Goal: Task Accomplishment & Management: Use online tool/utility

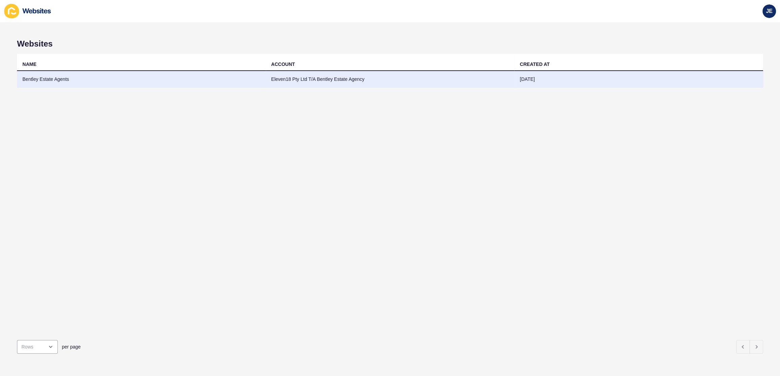
click at [161, 84] on td "Bentley Estate Agents" at bounding box center [141, 79] width 249 height 17
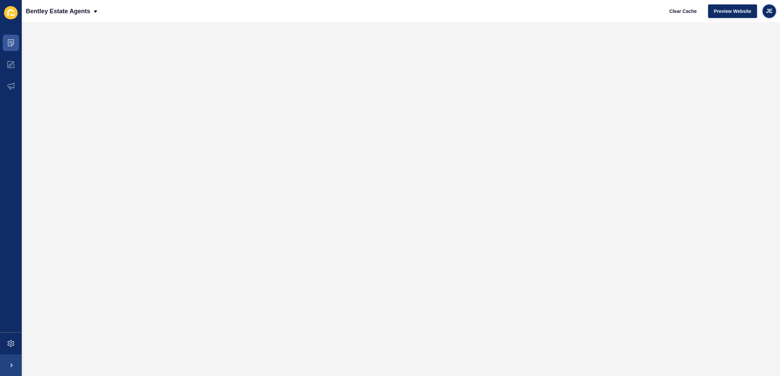
click at [766, 14] on span "JE" at bounding box center [768, 11] width 7 height 7
click at [732, 58] on link "Logout" at bounding box center [753, 56] width 50 height 15
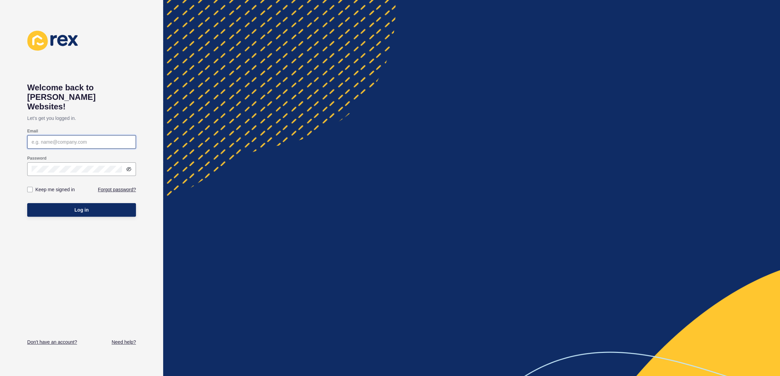
type input "[EMAIL_ADDRESS][PERSON_NAME][DOMAIN_NAME]"
click at [104, 203] on button "Log in" at bounding box center [81, 210] width 109 height 14
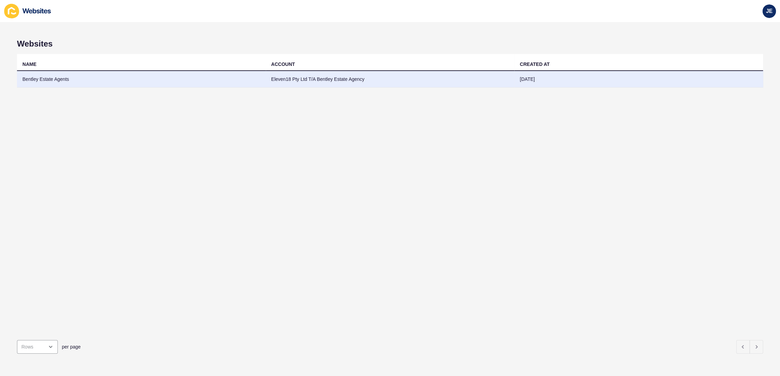
click at [391, 81] on td "Eleven18 Pty Ltd T/A Bentley Estate Agency" at bounding box center [390, 79] width 249 height 17
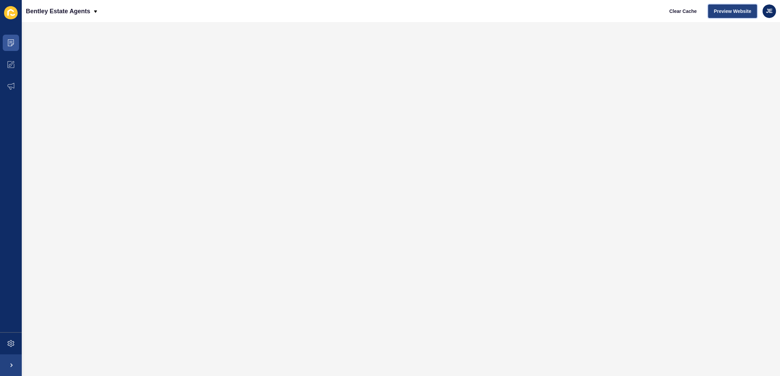
click at [721, 12] on span "Preview Website" at bounding box center [731, 11] width 37 height 7
click at [11, 345] on icon at bounding box center [10, 343] width 7 height 7
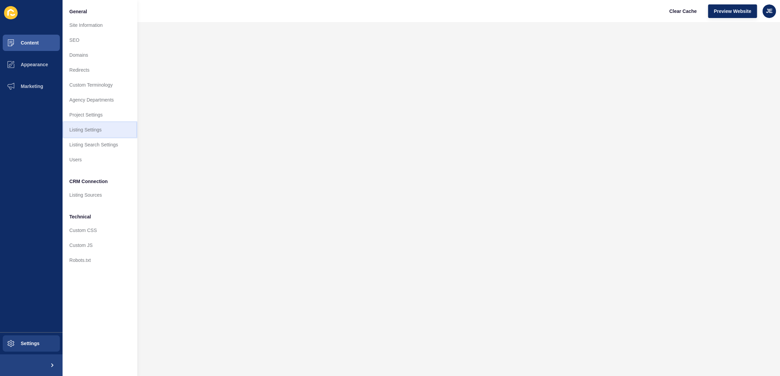
click at [89, 129] on link "Listing Settings" at bounding box center [100, 129] width 75 height 15
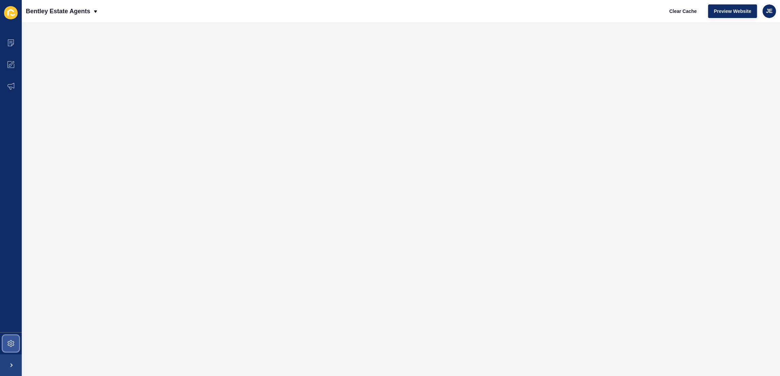
click at [10, 346] on icon at bounding box center [10, 343] width 7 height 7
click at [773, 14] on div "JE" at bounding box center [769, 11] width 14 height 14
click at [746, 54] on link "Logout" at bounding box center [753, 56] width 50 height 15
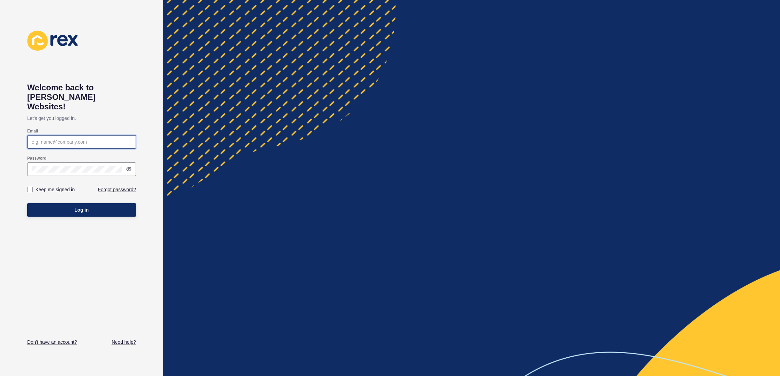
type input "[EMAIL_ADDRESS][PERSON_NAME][DOMAIN_NAME]"
click at [122, 203] on button "Log in" at bounding box center [81, 210] width 109 height 14
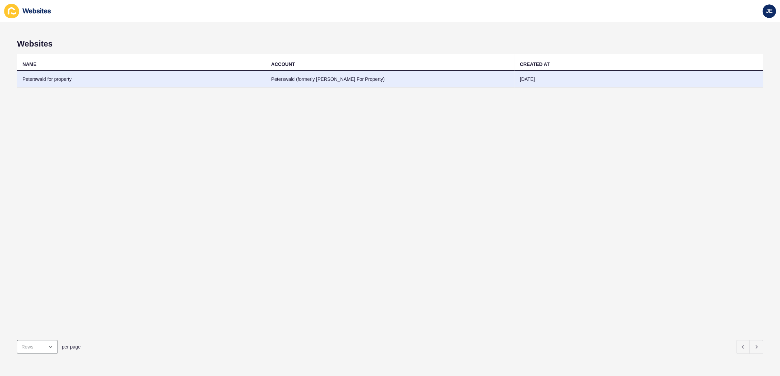
click at [225, 82] on td "Peterswald for property" at bounding box center [141, 79] width 249 height 17
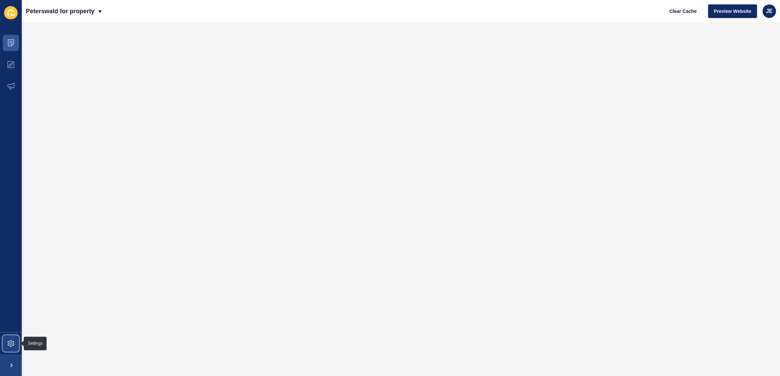
click at [11, 337] on span at bounding box center [11, 344] width 22 height 22
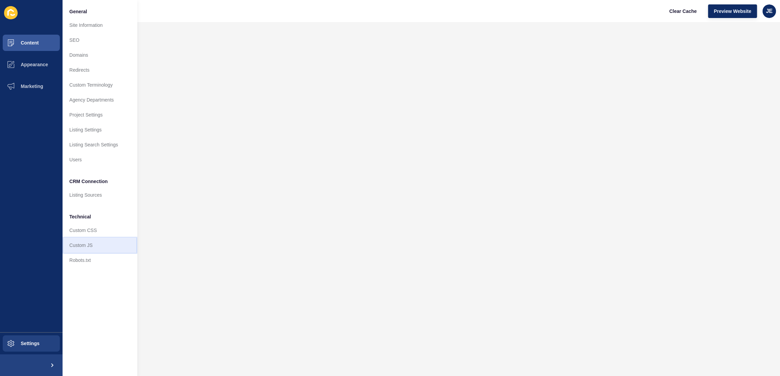
click at [87, 246] on link "Custom JS" at bounding box center [100, 245] width 75 height 15
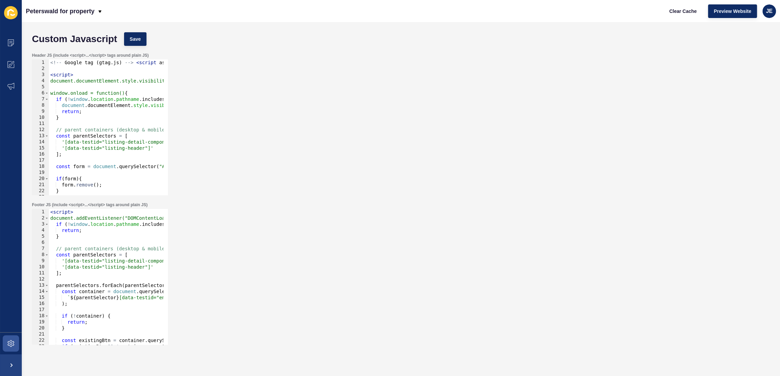
scroll to position [76, 0]
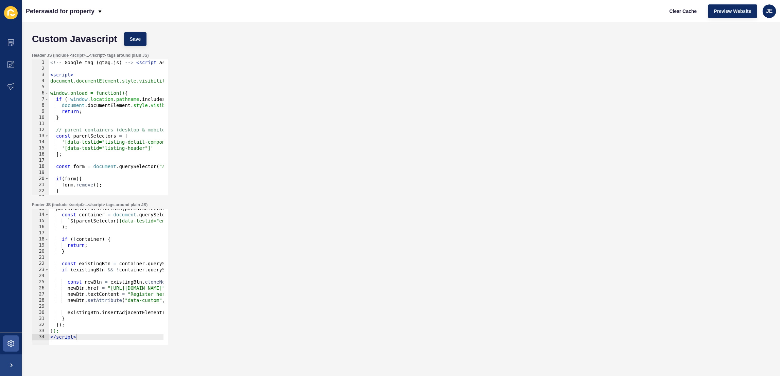
type textarea "</script>"
click at [84, 335] on div "parentSelectors . forEach ( parentSelector => { const container = document . qu…" at bounding box center [169, 277] width 240 height 143
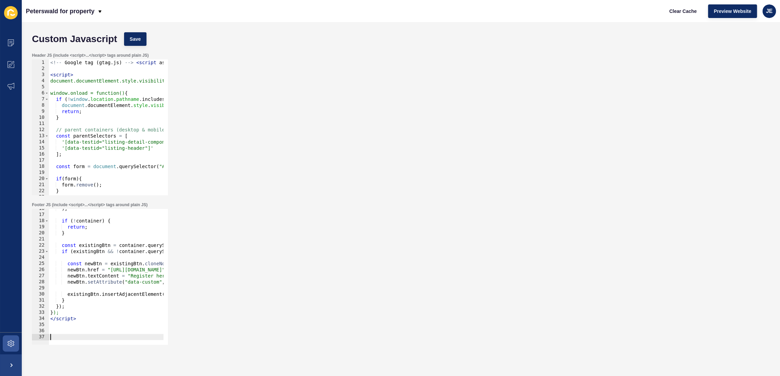
paste textarea
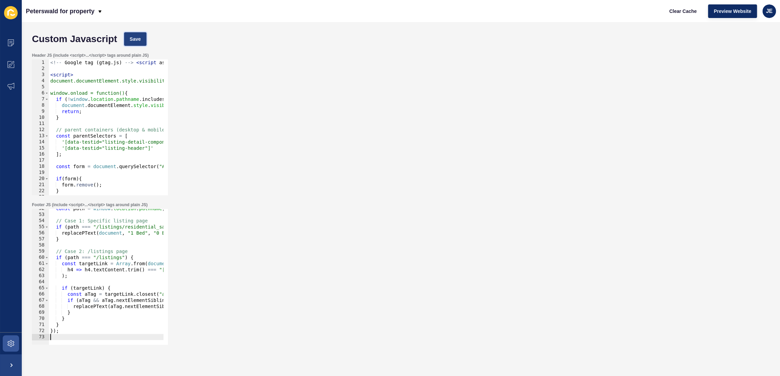
click at [133, 38] on span "Save" at bounding box center [135, 39] width 11 height 7
click at [682, 12] on span "Clear Cache" at bounding box center [683, 11] width 28 height 7
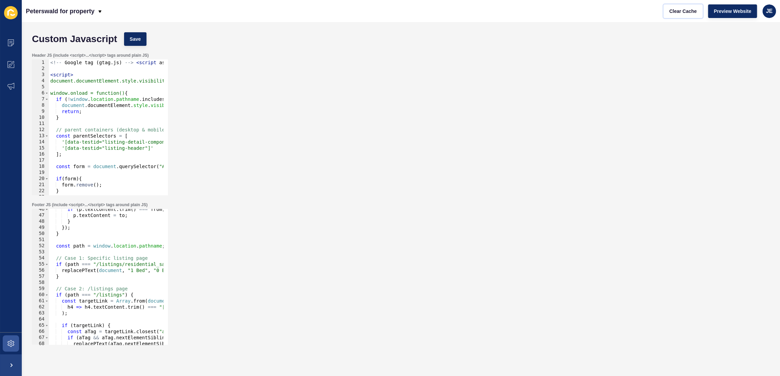
scroll to position [259, 0]
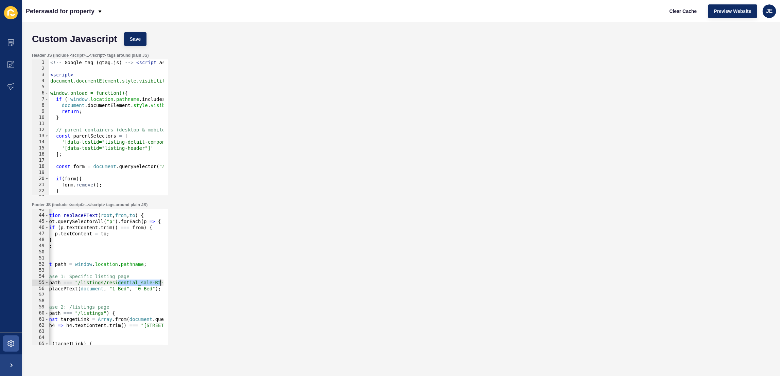
drag, startPoint x: 137, startPoint y: 281, endPoint x: 163, endPoint y: 281, distance: 26.5
click at [163, 281] on div "if (path === "/listings/residential_sale-R2-4718831-new-town") { 43 44 45 46 47…" at bounding box center [100, 277] width 136 height 136
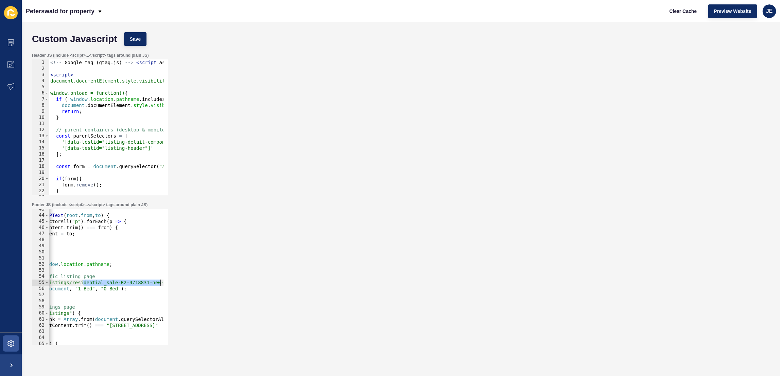
click at [153, 281] on div "*/ function replacePText ( root , from , to ) { root . querySelectorAll ( "p" )…" at bounding box center [117, 277] width 243 height 143
drag, startPoint x: 136, startPoint y: 282, endPoint x: 167, endPoint y: 280, distance: 31.0
click at [167, 280] on div "if (path === "/listings/residential_sale-R2-4718831-new-town") { 43 44 45 46 47…" at bounding box center [100, 277] width 136 height 136
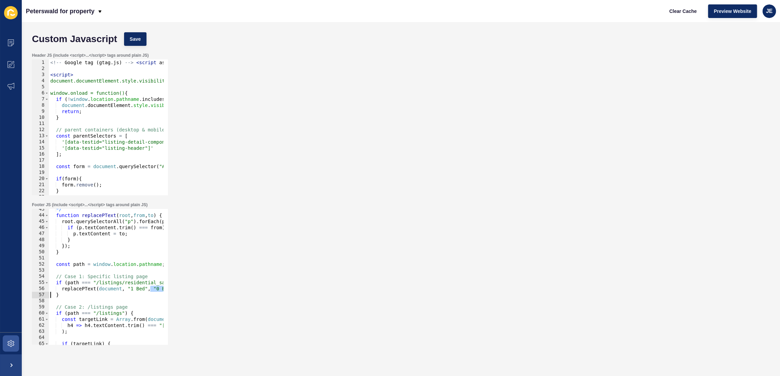
drag, startPoint x: 72, startPoint y: 292, endPoint x: 41, endPoint y: 295, distance: 31.4
click at [39, 296] on div "if (path === "/listings/residential_sale-R2-4718831-new-town") { 43 44 45 46 47…" at bounding box center [100, 277] width 136 height 136
click at [60, 289] on div "*/ function replacePText ( root , from , to ) { root . querySelectorAll ( "p" )…" at bounding box center [170, 277] width 243 height 143
type textarea "replacePText(document, "1 Bed", "0 Bed");"
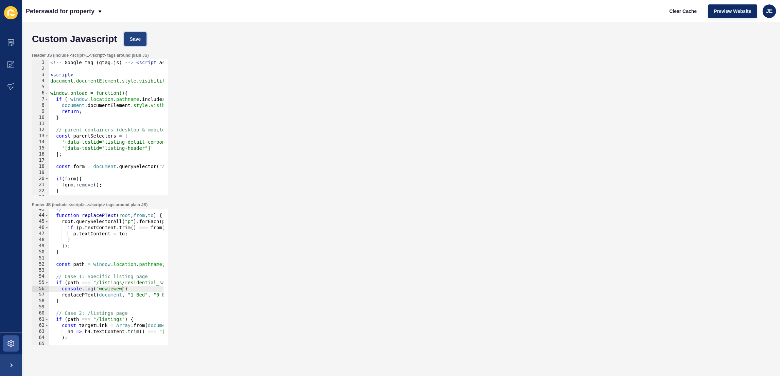
click at [127, 41] on button "Save" at bounding box center [135, 39] width 23 height 14
click at [678, 11] on span "Clear Cache" at bounding box center [683, 11] width 28 height 7
click at [731, 14] on span "Preview Website" at bounding box center [731, 11] width 37 height 7
click at [69, 288] on div "*/ function replacePText ( root , from , to ) { root . querySelectorAll ( "p" )…" at bounding box center [170, 277] width 243 height 143
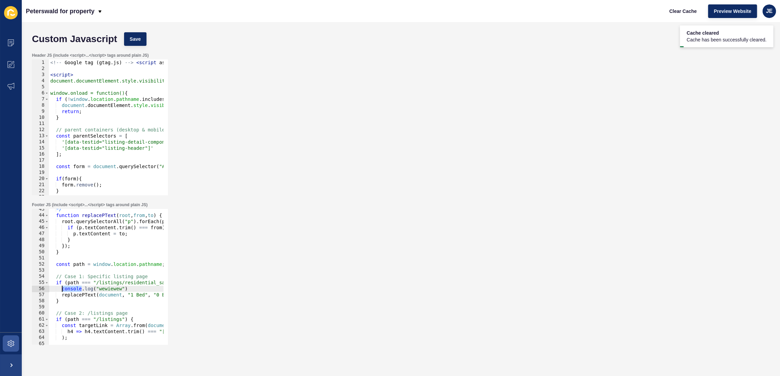
click at [69, 288] on div "*/ function replacePText ( root , from , to ) { root . querySelectorAll ( "p" )…" at bounding box center [170, 277] width 243 height 143
type textarea "console.log("wewiewew") replacePText(document, "1 Bed", "0 Bed");"
click at [82, 270] on div "*/ function replacePText ( root , from , to ) { root . querySelectorAll ( "p" )…" at bounding box center [170, 277] width 243 height 143
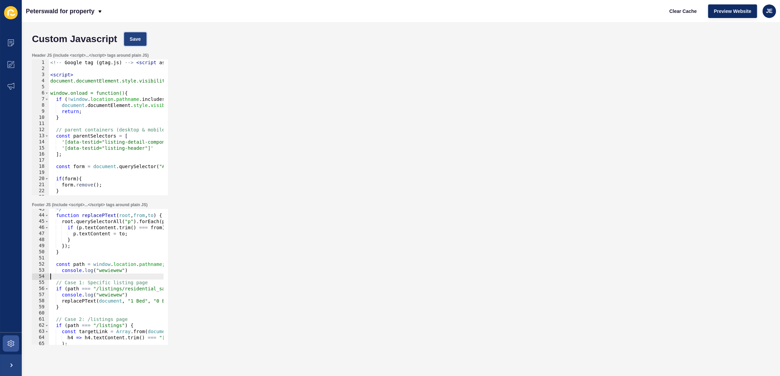
click at [135, 38] on span "Save" at bounding box center [135, 39] width 11 height 7
click at [124, 271] on div "*/ function replacePText ( root , from , to ) { root . querySelectorAll ( "p" )…" at bounding box center [170, 277] width 243 height 143
click at [143, 41] on button "Save" at bounding box center [135, 39] width 23 height 14
click at [676, 13] on span "Clear Cache" at bounding box center [683, 11] width 28 height 7
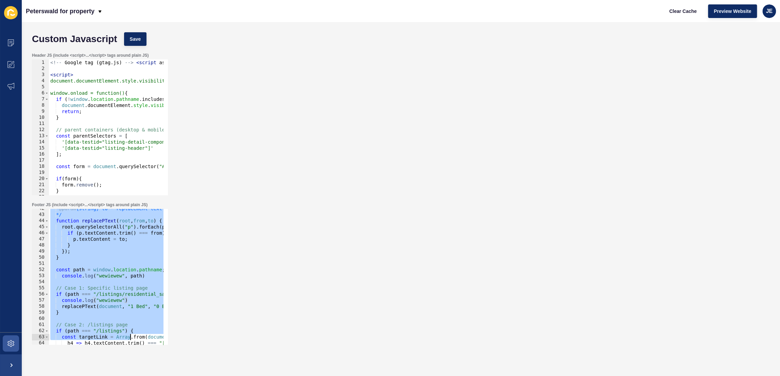
scroll to position [327, 0]
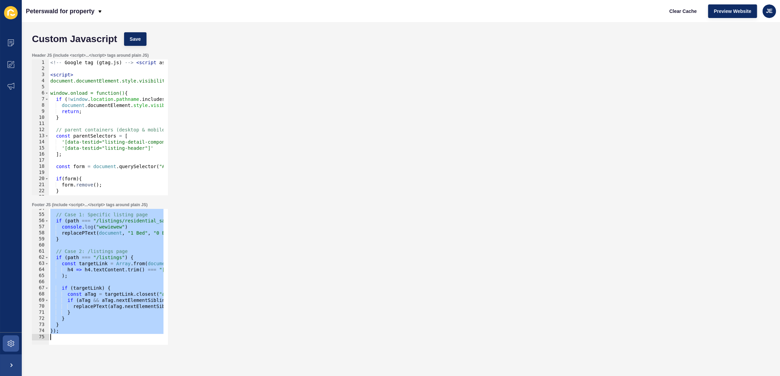
drag, startPoint x: 50, startPoint y: 264, endPoint x: 131, endPoint y: 357, distance: 123.3
click at [131, 357] on div "Custom Javascript Save Header JS (include <script>...</script> tags around plai…" at bounding box center [401, 199] width 758 height 354
type textarea "});"
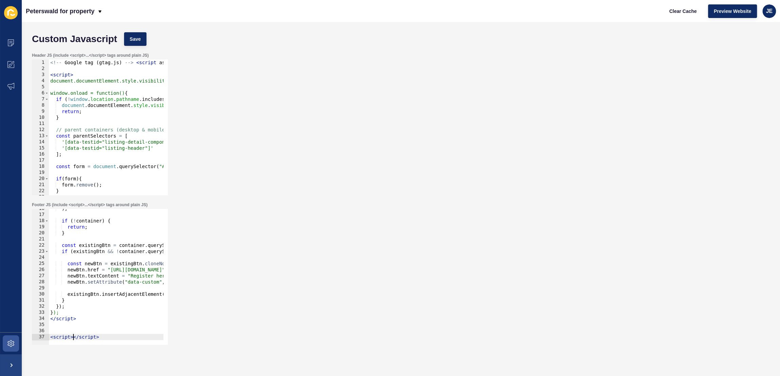
scroll to position [101, 0]
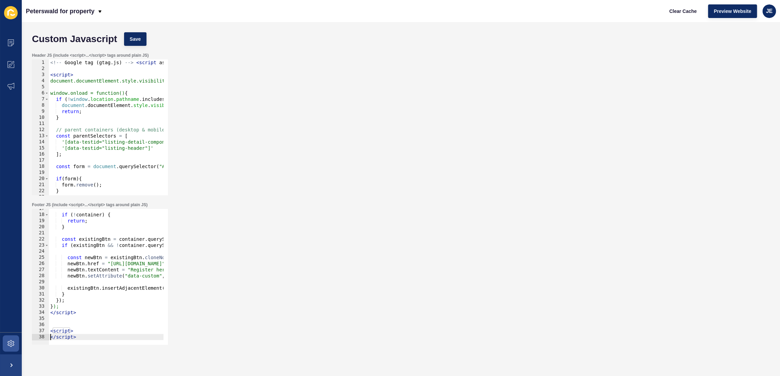
type textarea "</script>"
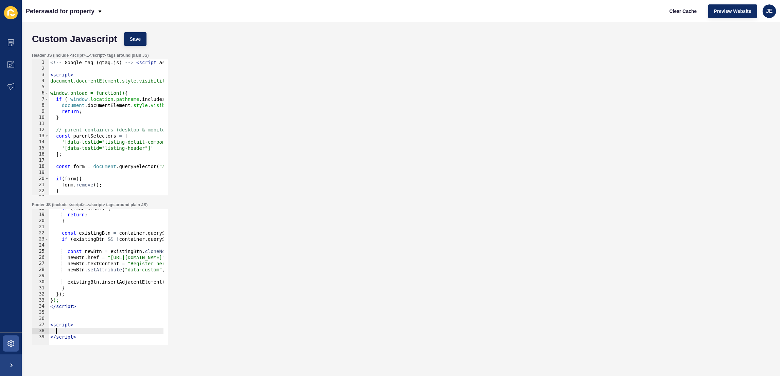
paste textarea
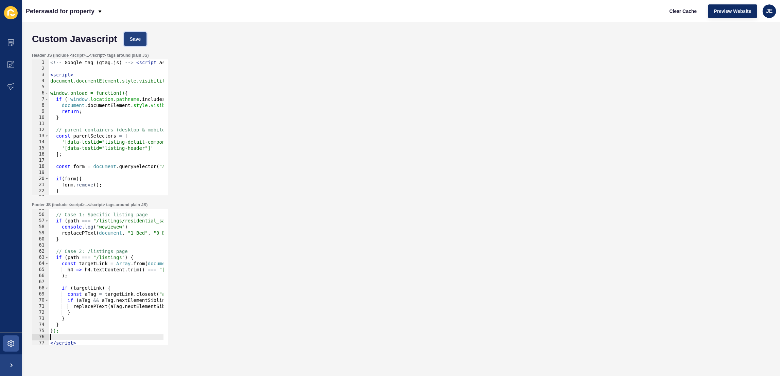
click at [139, 34] on button "Save" at bounding box center [135, 39] width 23 height 14
click at [674, 14] on span "Clear Cache" at bounding box center [683, 11] width 28 height 7
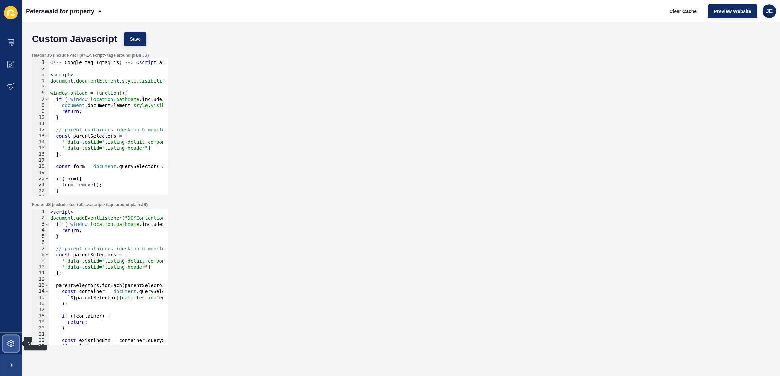
click at [7, 341] on icon at bounding box center [10, 343] width 7 height 7
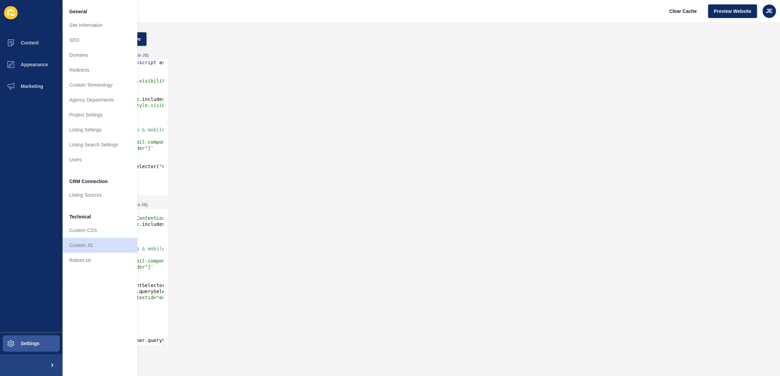
click at [156, 257] on div "< script > document.addEventListener("DOMContentLoaded", function() { if ( ! wi…" at bounding box center [170, 280] width 243 height 143
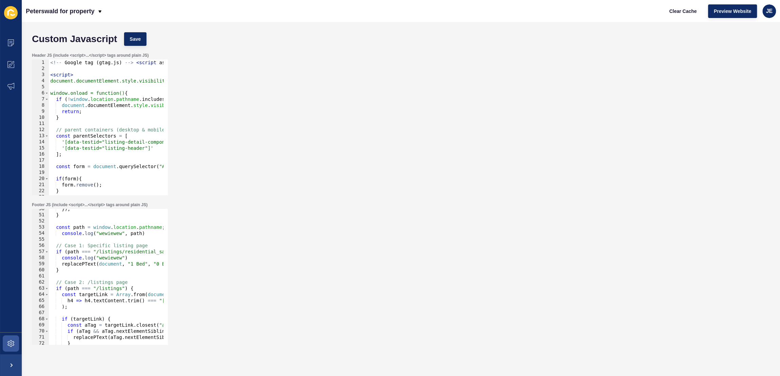
scroll to position [284, 0]
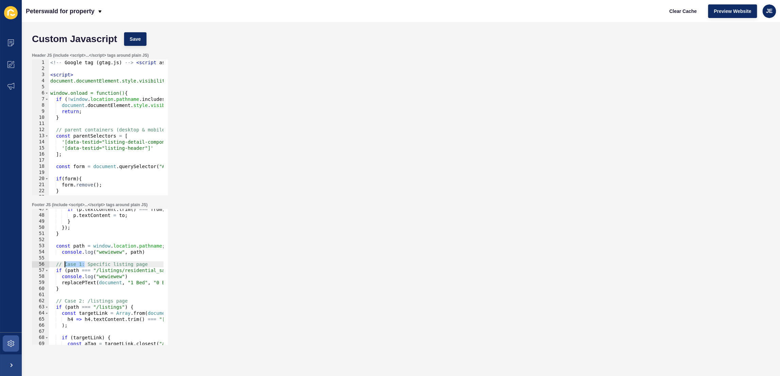
drag, startPoint x: 85, startPoint y: 265, endPoint x: 65, endPoint y: 265, distance: 19.7
click at [65, 265] on div "if ( p . textContent . trim ( ) === from ) { p . textContent = to ; } }) ; } co…" at bounding box center [170, 277] width 243 height 143
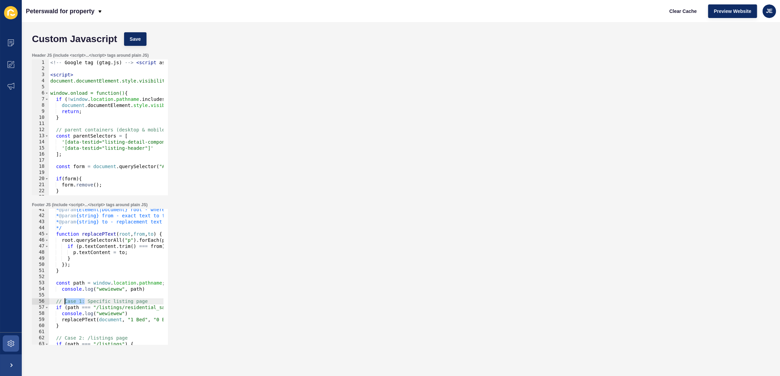
scroll to position [228, 0]
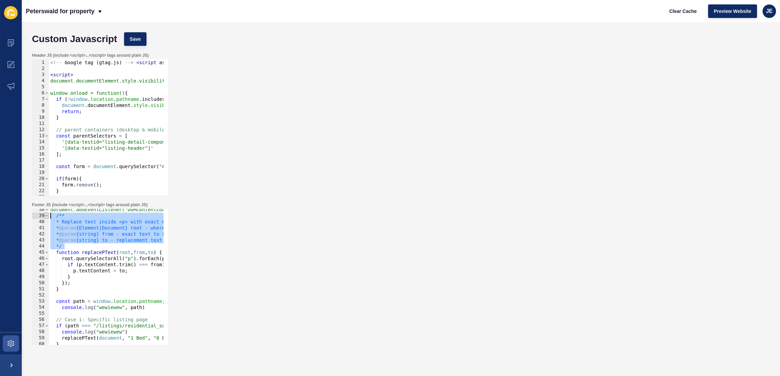
drag, startPoint x: 67, startPoint y: 242, endPoint x: 46, endPoint y: 216, distance: 32.8
click at [46, 216] on div "// Case 1: Specific listing page 38 39 40 41 42 43 44 45 46 47 48 49 50 51 52 5…" at bounding box center [100, 277] width 136 height 136
type textarea "/** * Replace text inside <p> with exact match"
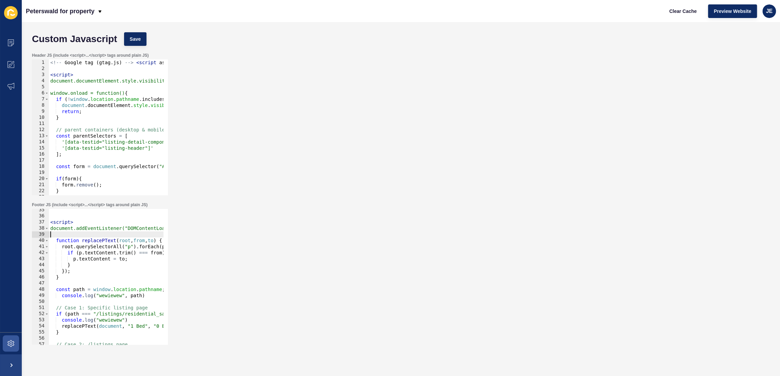
scroll to position [191, 0]
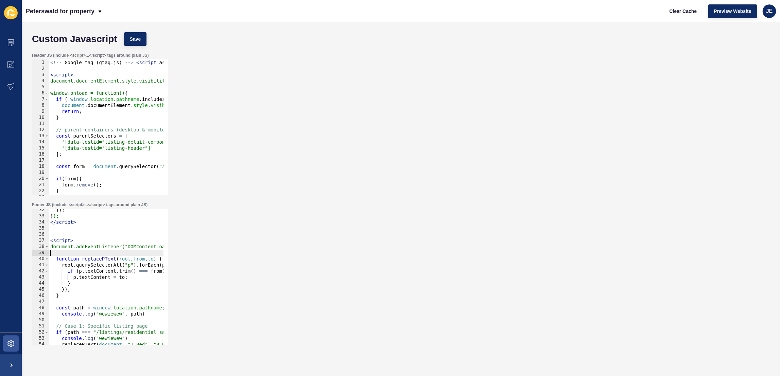
click at [76, 237] on div "}) ; } ); </ script > < script > document.addEventListener("DOMContentLoaded", …" at bounding box center [170, 278] width 243 height 143
type textarea "<script>"
click at [78, 234] on div "}) ; } ); </ script > < script > document.addEventListener("DOMContentLoaded", …" at bounding box center [170, 278] width 243 height 143
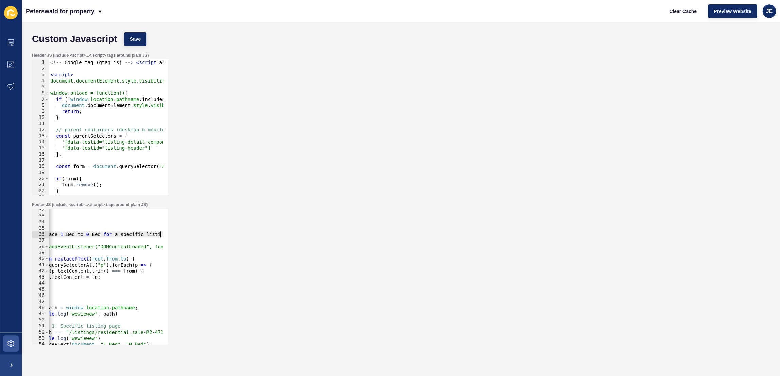
scroll to position [0, 27]
type textarea "<!-- Replace 1 Bed to 0 Bed for a specific listing -->"
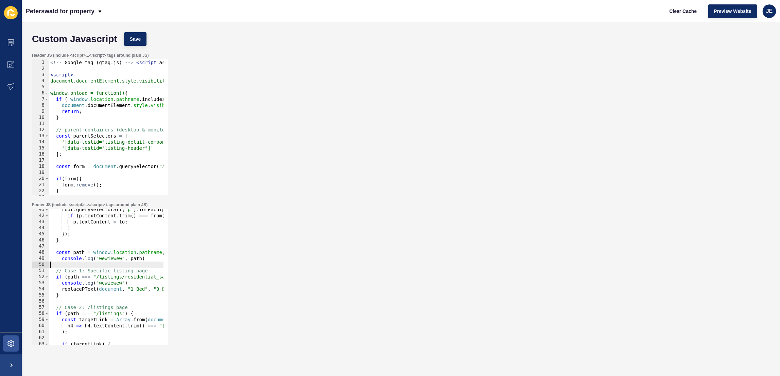
scroll to position [0, 0]
drag, startPoint x: 60, startPoint y: 262, endPoint x: 39, endPoint y: 263, distance: 20.4
click at [39, 263] on div "<!-- Replace 1 Bed to 0 Bed for a specific listing --> 41 42 43 44 45 46 47 48 …" at bounding box center [100, 277] width 136 height 136
click at [92, 259] on div "root . querySelectorAll ( "p" ) . forEach ( p => { if ( p . textContent . trim …" at bounding box center [170, 278] width 243 height 143
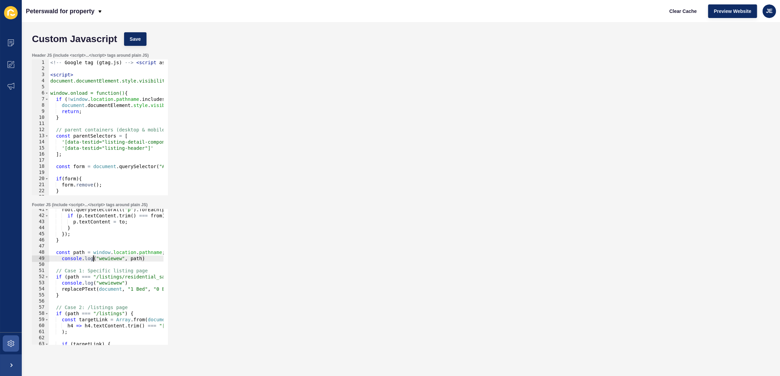
click at [92, 259] on div "root . querySelectorAll ( "p" ) . forEach ( p => { if ( p . textContent . trim …" at bounding box center [170, 278] width 243 height 143
type textarea "console.log("wewiewew", path)"
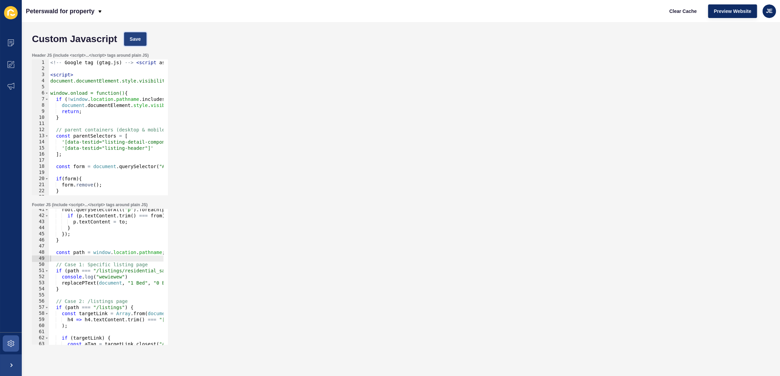
click at [136, 38] on span "Save" at bounding box center [135, 39] width 11 height 7
click at [13, 339] on span at bounding box center [11, 344] width 22 height 22
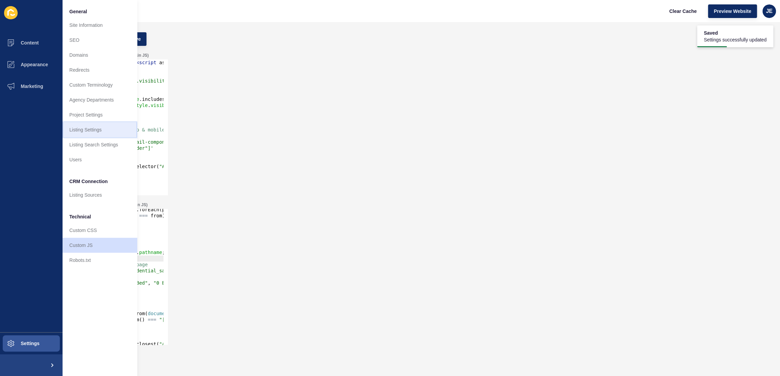
click at [91, 129] on link "Listing Settings" at bounding box center [100, 129] width 75 height 15
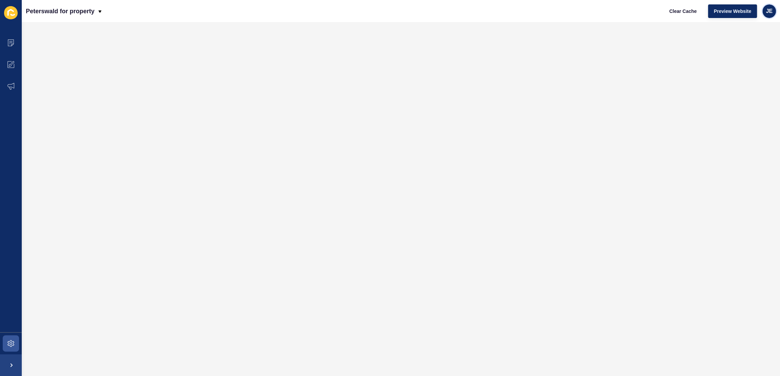
click at [764, 12] on div "JE" at bounding box center [769, 11] width 14 height 14
click at [746, 54] on link "Logout" at bounding box center [753, 56] width 50 height 15
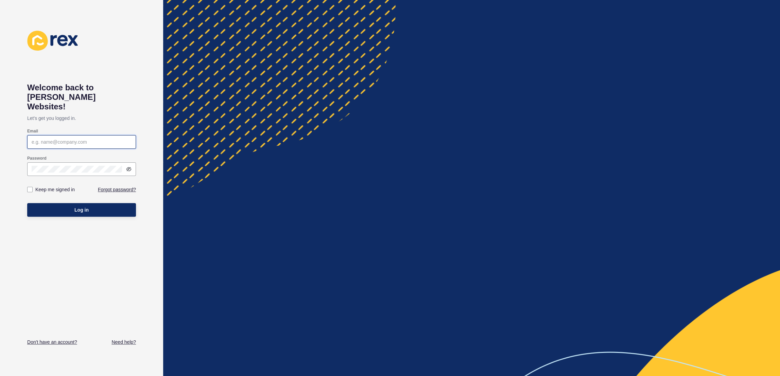
type input "[EMAIL_ADDRESS][PERSON_NAME][DOMAIN_NAME]"
click at [101, 203] on button "Log in" at bounding box center [81, 210] width 109 height 14
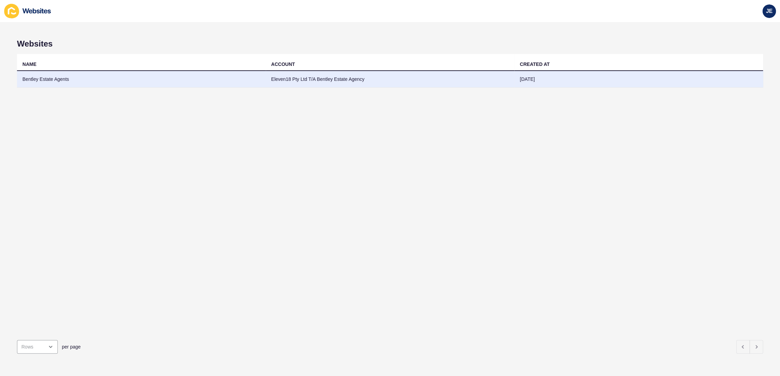
click at [137, 84] on td "Bentley Estate Agents" at bounding box center [141, 79] width 249 height 17
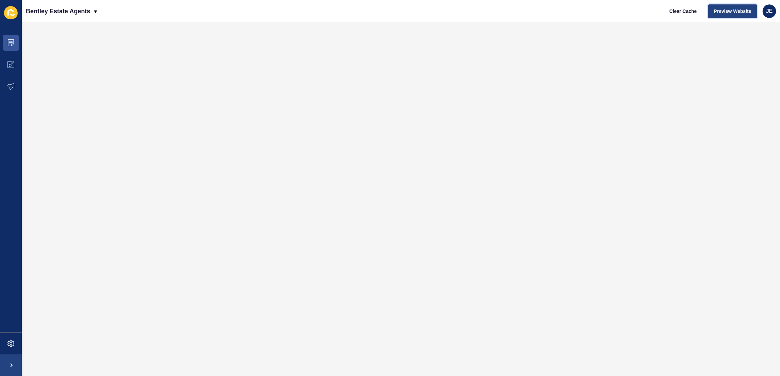
click at [714, 12] on span "Preview Website" at bounding box center [731, 11] width 37 height 7
click at [11, 340] on icon at bounding box center [10, 343] width 7 height 7
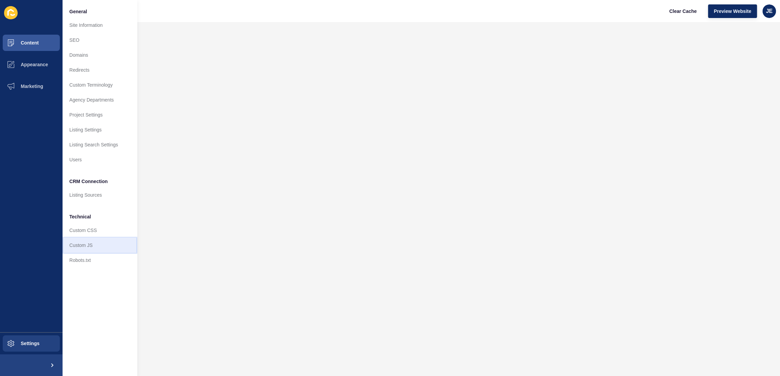
click at [88, 250] on link "Custom JS" at bounding box center [100, 245] width 75 height 15
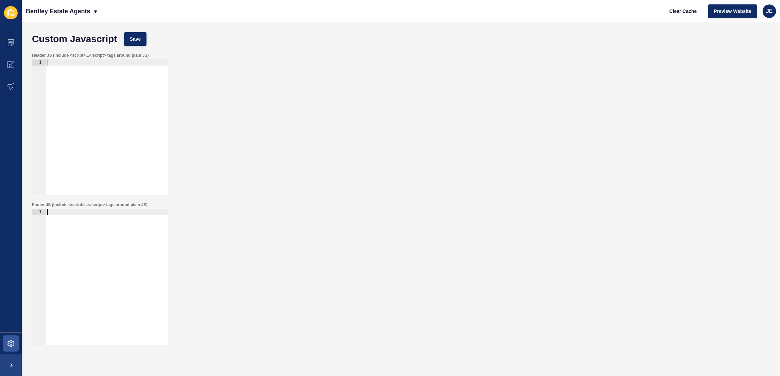
click at [126, 244] on div at bounding box center [107, 283] width 122 height 148
paste textarea "});"
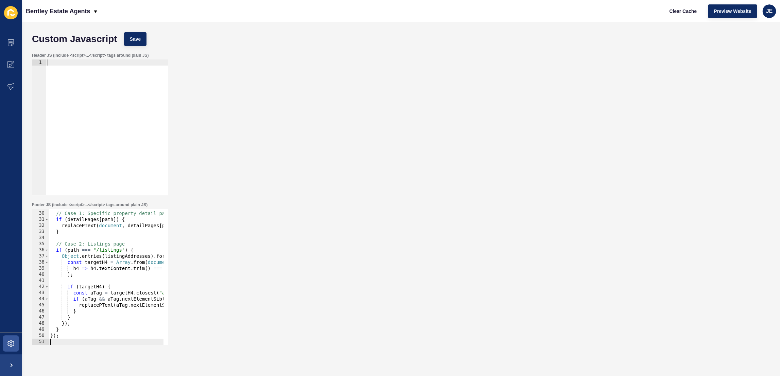
type textarea "});"
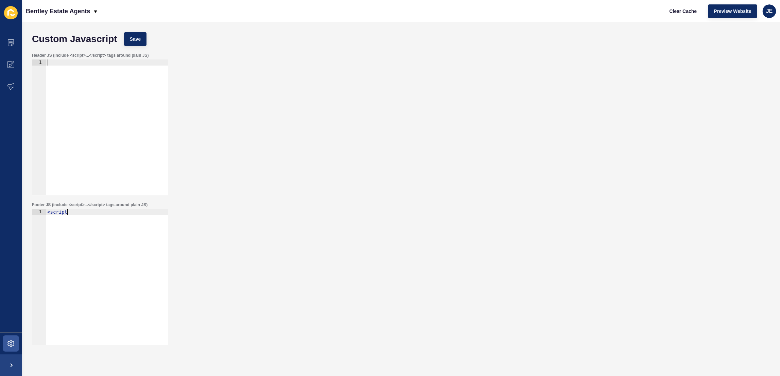
type textarea "<script>"
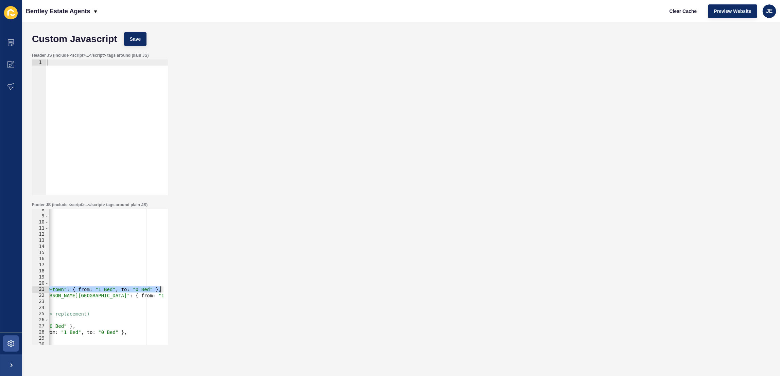
scroll to position [0, 132]
drag, startPoint x: 126, startPoint y: 288, endPoint x: 194, endPoint y: 290, distance: 68.3
click at [194, 290] on div "Footer JS (include <script>...</script> tags around plain JS) 8 9 10 11 12 13 1…" at bounding box center [401, 273] width 744 height 149
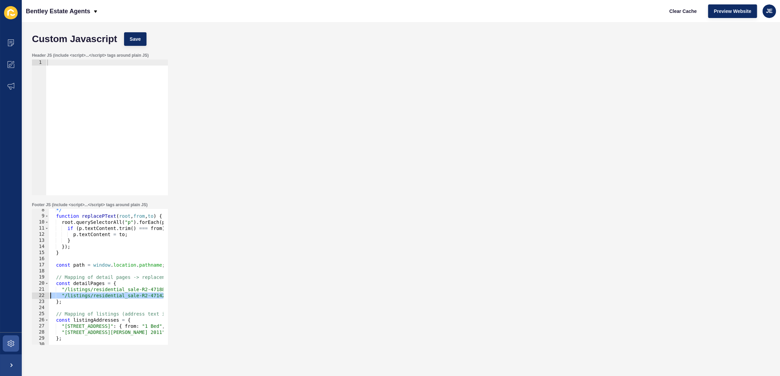
scroll to position [0, 0]
drag, startPoint x: 138, startPoint y: 296, endPoint x: 61, endPoint y: 296, distance: 76.8
click at [37, 296] on div ""/listings/residential_sale-R2-4718831-new-town": { from: "1 Bed", to: "0 Bed" …" at bounding box center [100, 277] width 136 height 136
click at [102, 291] on div "*/ function replacePText ( root , from , to ) { root . querySelectorAll ( "p" )…" at bounding box center [170, 278] width 260 height 143
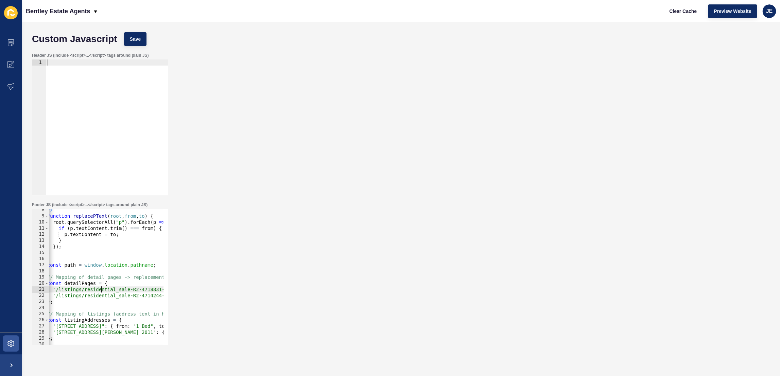
click at [102, 291] on div "*/ function replacePText ( root , from , to ) { root . querySelectorAll ( "p" )…" at bounding box center [170, 278] width 260 height 143
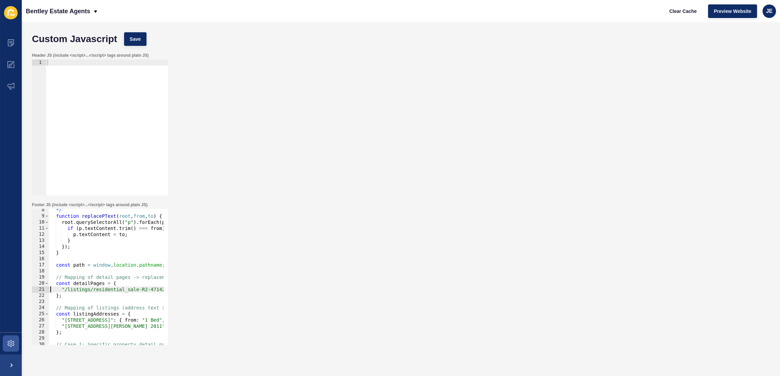
click at [103, 320] on div "*/ function replacePText ( root , from , to ) { root . querySelectorAll ( "p" )…" at bounding box center [179, 278] width 260 height 143
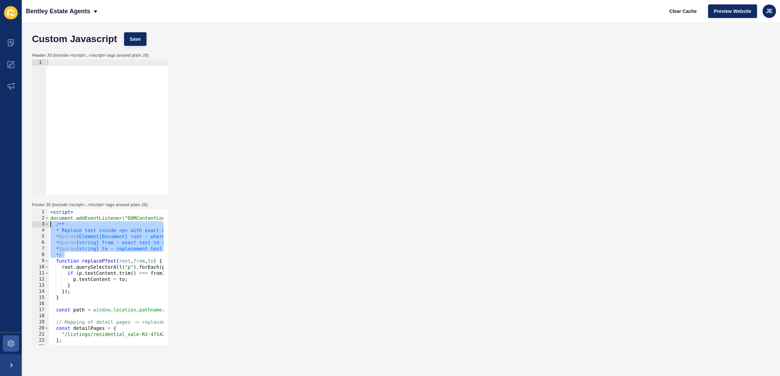
drag, startPoint x: 75, startPoint y: 253, endPoint x: 43, endPoint y: 226, distance: 41.2
click at [43, 226] on div ""[STREET_ADDRESS][PERSON_NAME] 2011": { from: "1 Bed", to: "0 Bed" }, 1 2 3 4 5…" at bounding box center [100, 277] width 136 height 136
type textarea "/** * Replace text inside <p> with exact match"
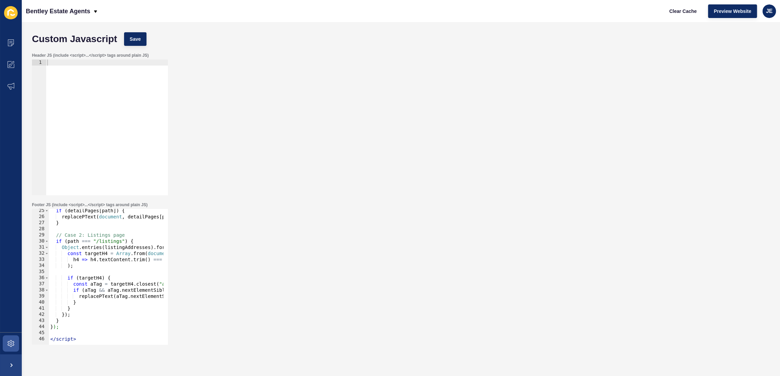
scroll to position [150, 0]
click at [139, 36] on span "Save" at bounding box center [135, 39] width 11 height 7
click at [672, 14] on span "Clear Cache" at bounding box center [683, 11] width 28 height 7
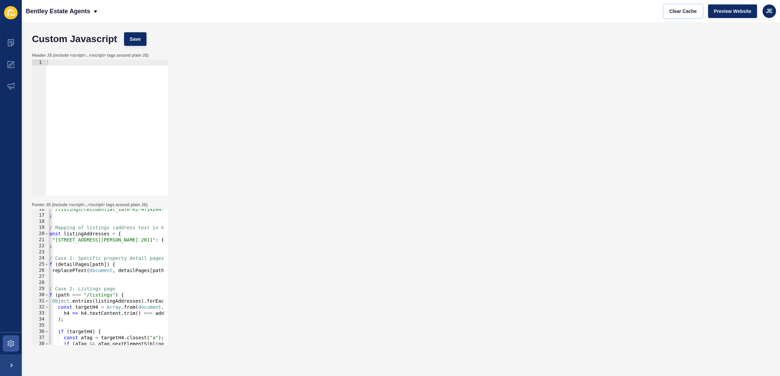
scroll to position [0, 0]
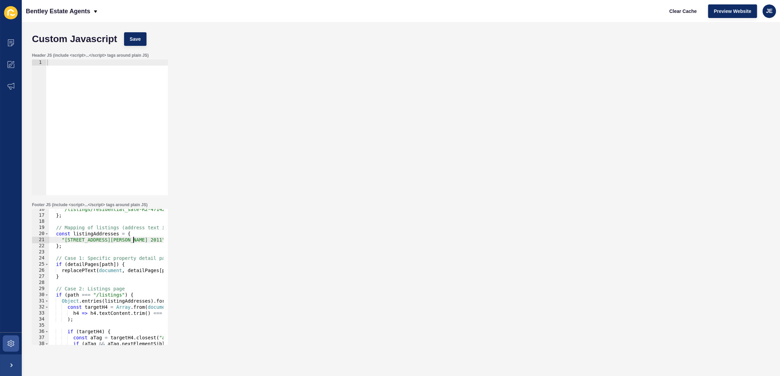
click at [133, 239] on div ""/listings/residential_sale-R2-4714244-[PERSON_NAME]-bay" : { from : "1 Bed" , …" at bounding box center [179, 277] width 260 height 143
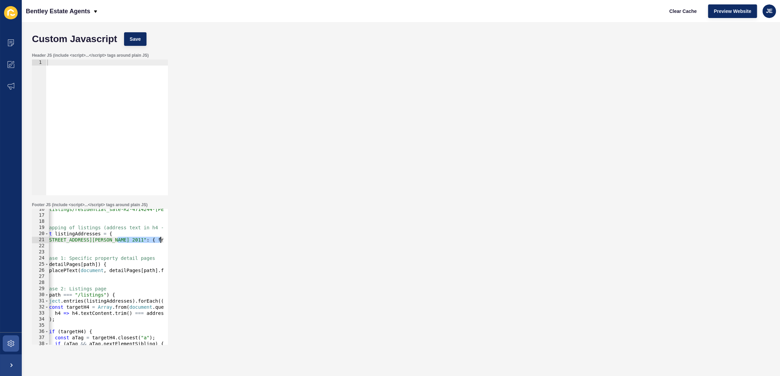
scroll to position [0, 41]
drag, startPoint x: 137, startPoint y: 240, endPoint x: 163, endPoint y: 238, distance: 26.2
click at [163, 238] on div ""[STREET_ADDRESS][PERSON_NAME] 2011": { from: "1 Bed", to: "0 Bed" }, 16 17 18 …" at bounding box center [100, 277] width 136 height 136
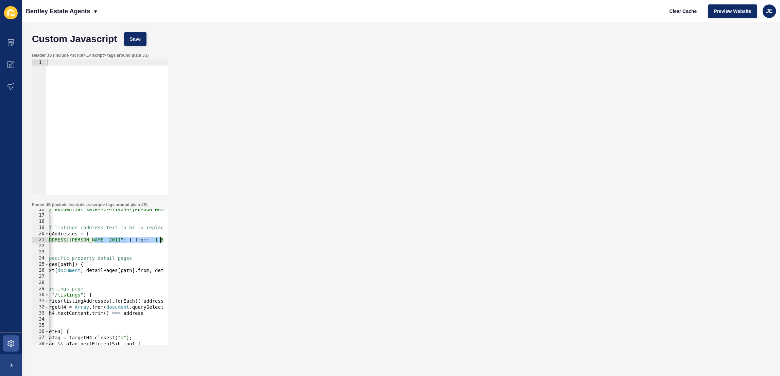
click at [141, 239] on div ""/listings/residential_sale-R2-4714244-[PERSON_NAME]-bay" : { from : "1 Bed" , …" at bounding box center [137, 277] width 260 height 143
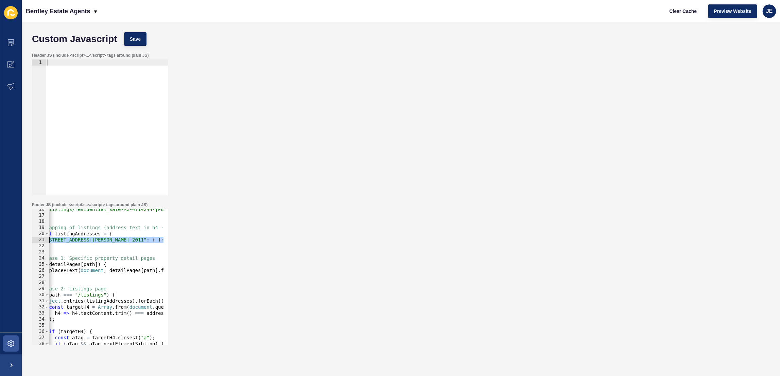
scroll to position [0, 0]
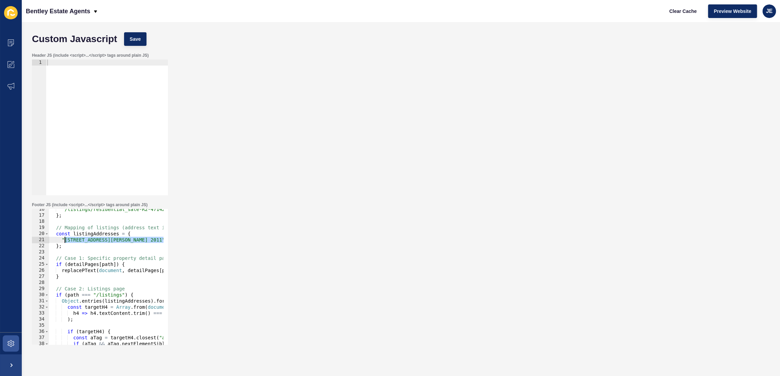
drag, startPoint x: 146, startPoint y: 240, endPoint x: 65, endPoint y: 240, distance: 80.9
click at [65, 240] on div ""/listings/residential_sale-R2-4714244-elizabeth-bay" : { from : "1 Bed" , to :…" at bounding box center [179, 277] width 260 height 143
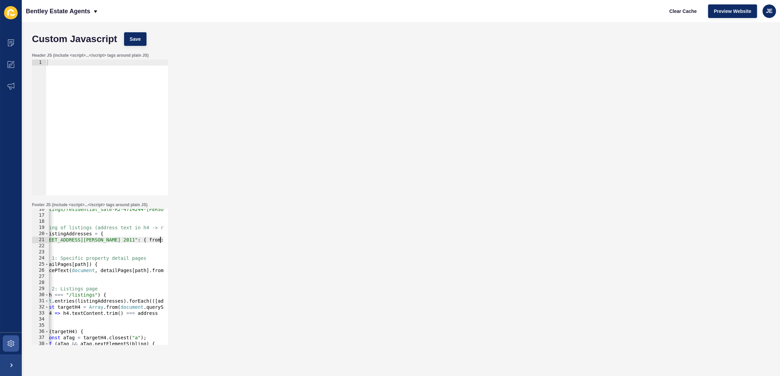
scroll to position [0, 27]
click at [133, 42] on button "Save" at bounding box center [135, 39] width 23 height 14
click at [663, 11] on button "Clear Cache" at bounding box center [682, 11] width 39 height 14
drag, startPoint x: 77, startPoint y: 256, endPoint x: 65, endPoint y: 257, distance: 11.9
click at [65, 257] on div ""/listings/residential_sale-R2-4714244-elizabeth-bay" : { from : "1 Bed" , to :…" at bounding box center [152, 277] width 260 height 143
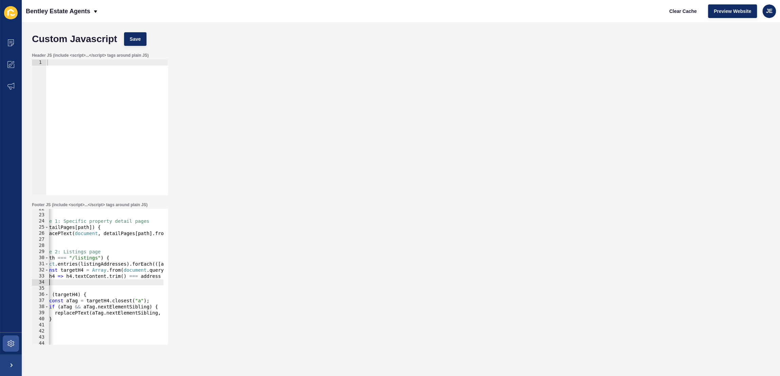
scroll to position [0, 0]
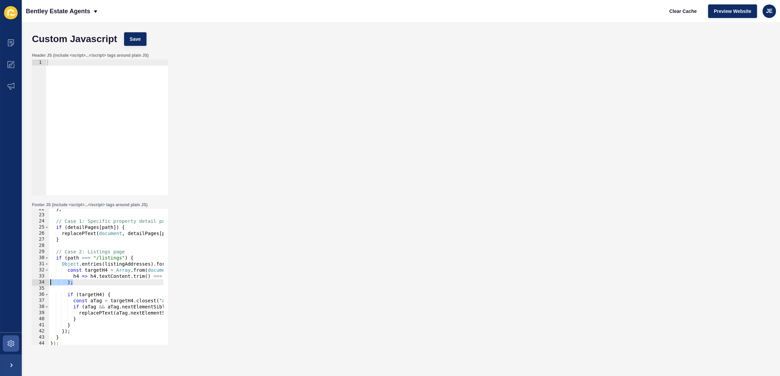
drag, startPoint x: 79, startPoint y: 283, endPoint x: 53, endPoint y: 281, distance: 26.9
click at [42, 282] on div "// Case 1: Specific property detail pages 22 23 24 25 26 27 28 29 30 31 32 33 3…" at bounding box center [100, 277] width 136 height 136
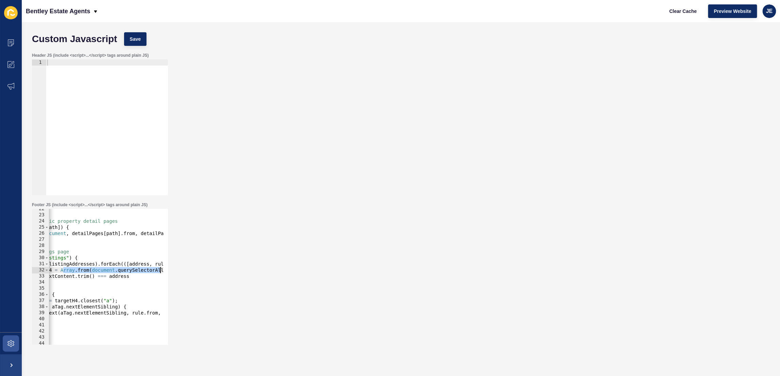
drag, startPoint x: 128, startPoint y: 268, endPoint x: 163, endPoint y: 267, distance: 34.7
click at [163, 267] on div "); 22 23 24 25 26 27 28 29 30 31 32 33 34 35 36 37 38 39 40 41 42 43 44 45 46 }…" at bounding box center [100, 277] width 136 height 136
click at [154, 270] on div "} ; // Case 1: Specific property detail pages if ( detailPages [ path ]) { repl…" at bounding box center [118, 277] width 260 height 143
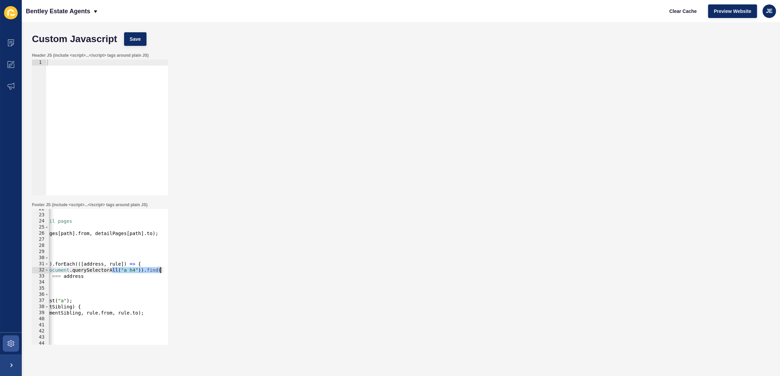
drag, startPoint x: 152, startPoint y: 270, endPoint x: 174, endPoint y: 271, distance: 22.8
click at [174, 271] on div "Footer JS (include <script>...</script> tags around plain JS) const targetH4 = …" at bounding box center [401, 273] width 744 height 149
click at [132, 271] on div "} ; // Case 1: Specific property detail pages if ( detailPages [ path ]) { repl…" at bounding box center [78, 277] width 260 height 143
type textarea "const targetH4 = Array.from(document.querySelectorAll("a p")).find("
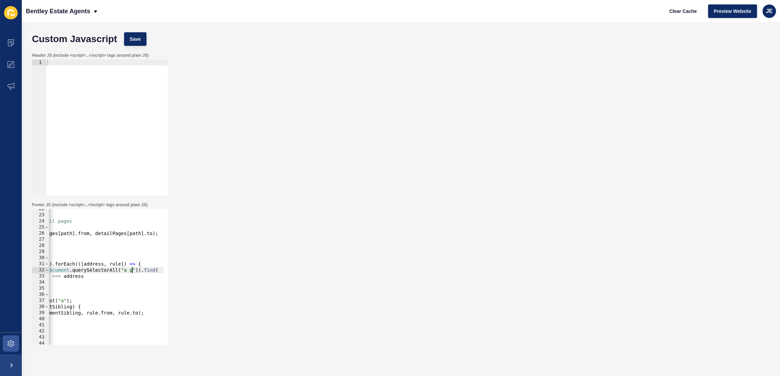
scroll to position [0, 0]
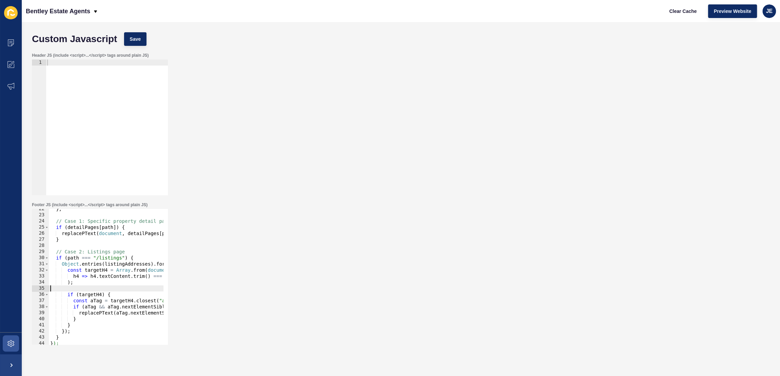
drag, startPoint x: 87, startPoint y: 287, endPoint x: 35, endPoint y: 287, distance: 52.3
click at [35, 287] on div "const targetH4 = Array.from(document.querySelectorAll("a p")).find( 22 23 24 25…" at bounding box center [100, 277] width 136 height 136
drag, startPoint x: 108, startPoint y: 270, endPoint x: 102, endPoint y: 270, distance: 6.1
click at [102, 270] on div "} ; // Case 1: Specific property detail pages if ( detailPages [ path ]) { repl…" at bounding box center [179, 277] width 260 height 143
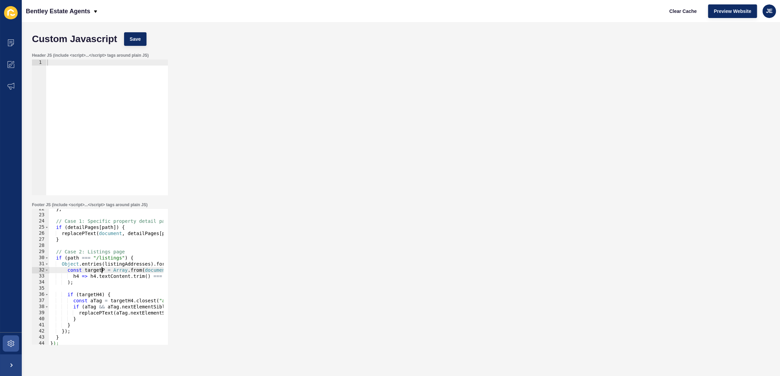
click at [101, 269] on div "} ; // Case 1: Specific property detail pages if ( detailPages [ path ]) { repl…" at bounding box center [179, 277] width 260 height 143
click at [72, 276] on div "} ; // Case 1: Specific property detail pages if ( detailPages [ path ]) { repl…" at bounding box center [179, 277] width 260 height 143
click at [73, 276] on div "} ; // Case 1: Specific property detail pages if ( detailPages [ path ]) { repl…" at bounding box center [179, 277] width 260 height 143
click at [75, 277] on div "} ; // Case 1: Specific property detail pages if ( detailPages [ path ]) { repl…" at bounding box center [179, 277] width 260 height 143
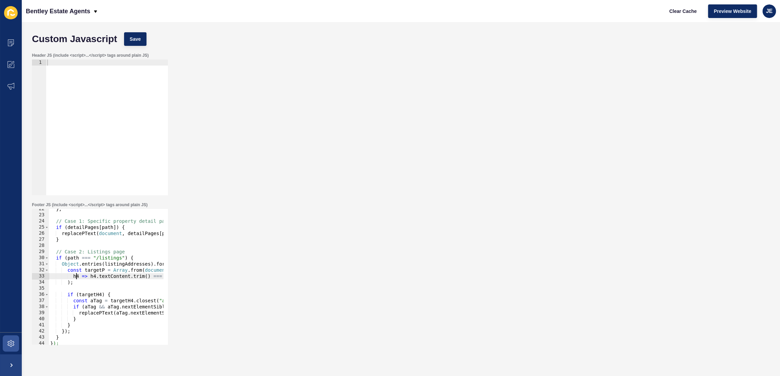
click at [75, 277] on div "} ; // Case 1: Specific property detail pages if ( detailPages [ path ]) { repl…" at bounding box center [179, 277] width 260 height 143
click at [92, 275] on div "} ; // Case 1: Specific property detail pages if ( detailPages [ path ]) { repl…" at bounding box center [179, 277] width 260 height 143
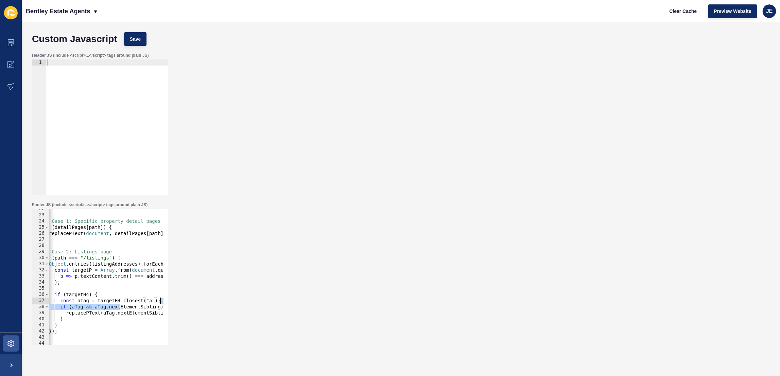
scroll to position [0, 13]
drag, startPoint x: 133, startPoint y: 304, endPoint x: 168, endPoint y: 307, distance: 34.8
click at [194, 303] on div "Footer JS (include <script>...</script> tags around plain JS) p => p.textConten…" at bounding box center [401, 273] width 744 height 149
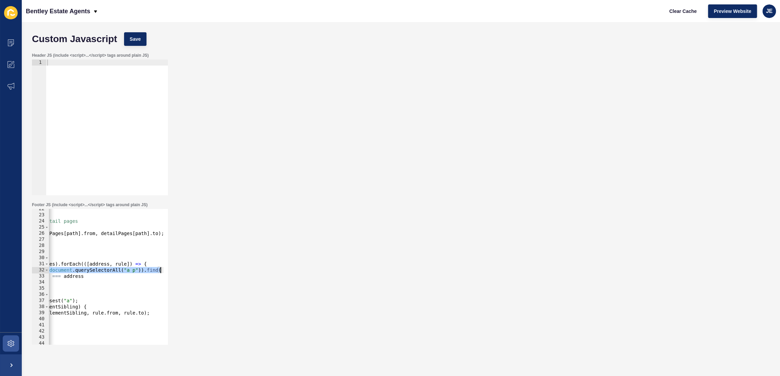
drag, startPoint x: 119, startPoint y: 269, endPoint x: 172, endPoint y: 270, distance: 52.3
click at [172, 270] on div "Footer JS (include <script>...</script> tags around plain JS) const aTag = targ…" at bounding box center [401, 273] width 744 height 149
type textarea "const targetP = Array.from(document.querySelectorAll("a p")).find("
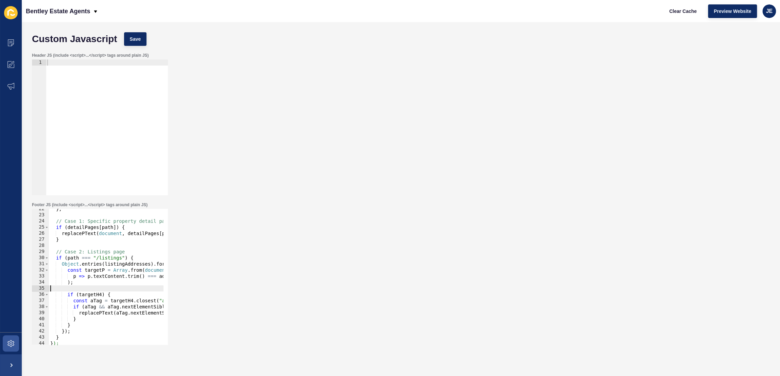
drag, startPoint x: 107, startPoint y: 287, endPoint x: 18, endPoint y: 286, distance: 89.4
click at [18, 286] on div "Content Appearance Marketing Settings Bentley Estate Agents Clear Cache Preview…" at bounding box center [390, 188] width 780 height 376
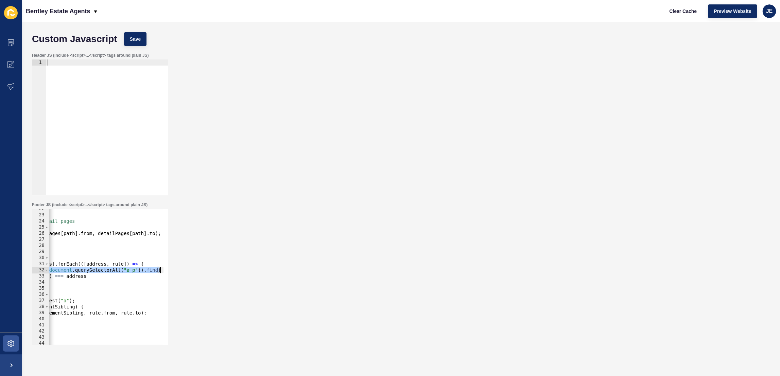
drag, startPoint x: 140, startPoint y: 271, endPoint x: 176, endPoint y: 269, distance: 36.1
click at [176, 269] on div "Footer JS (include <script>...</script> tags around plain JS) const targetH4 = …" at bounding box center [401, 273] width 744 height 149
type textarea "const targetH4 = Array.from(document.querySelectorAll("a h4")).find("
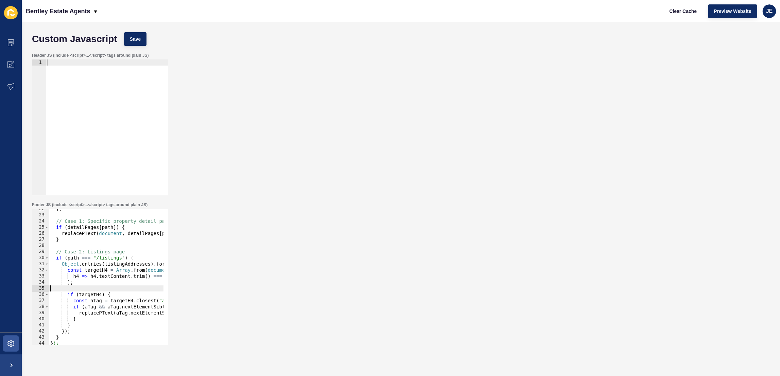
scroll to position [0, 0]
drag, startPoint x: 128, startPoint y: 285, endPoint x: 36, endPoint y: 287, distance: 91.7
click at [36, 287] on div "const targetH4 = Array.from(document.querySelectorAll("a h4")).find( 22 23 24 2…" at bounding box center [100, 277] width 136 height 136
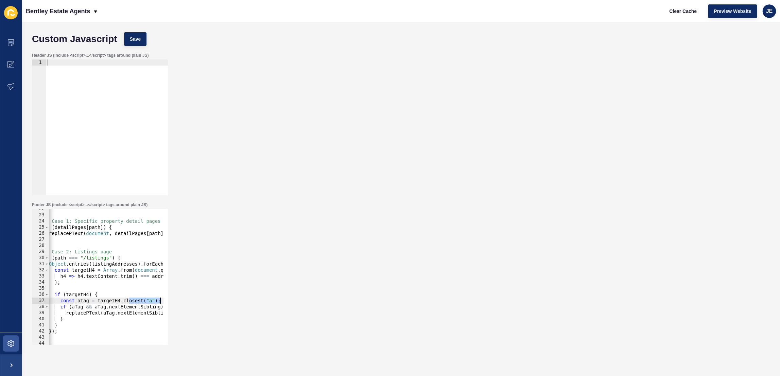
drag, startPoint x: 155, startPoint y: 300, endPoint x: 162, endPoint y: 301, distance: 7.1
click at [162, 301] on div "22 23 24 25 26 27 28 29 30 31 32 33 34 35 36 37 38 39 40 41 42 43 44 45 46 } ; …" at bounding box center [100, 277] width 136 height 136
click at [96, 307] on div "} ; // Case 1: Specific property detail pages if ( detailPages [ path ]) { repl…" at bounding box center [166, 277] width 260 height 143
drag, startPoint x: 139, startPoint y: 308, endPoint x: 191, endPoint y: 308, distance: 51.6
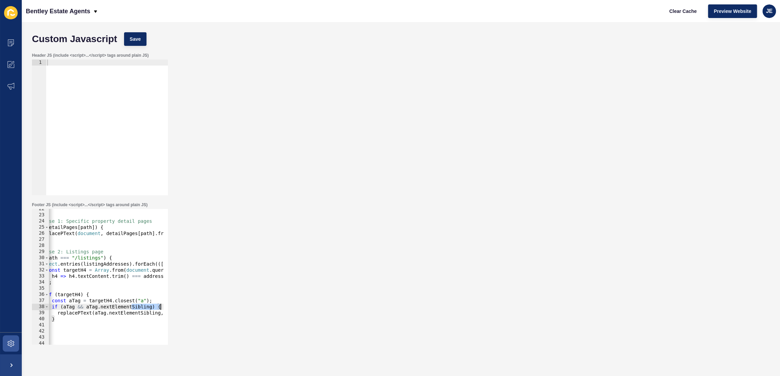
click at [191, 308] on div "Footer JS (include <script>...</script> tags around plain JS) if (aTag && aTag.…" at bounding box center [401, 273] width 744 height 149
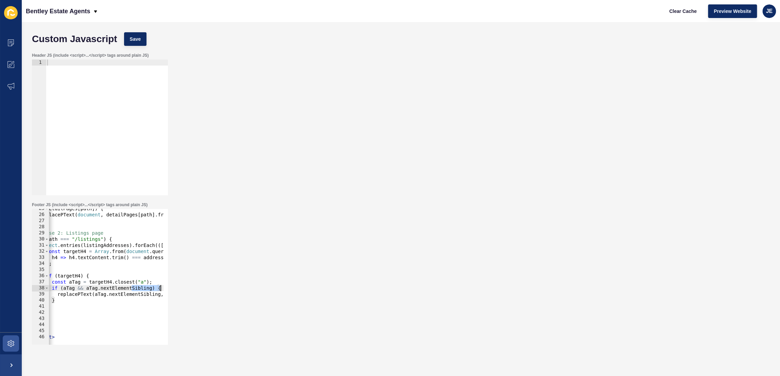
scroll to position [150, 0]
click at [103, 294] on div "if ( detailPages [ path ]) { replacePText ( document , detailPages [ path ] . f…" at bounding box center [158, 277] width 260 height 143
click at [76, 293] on div "if ( detailPages [ path ]) { replacePText ( document , detailPages [ path ] . f…" at bounding box center [158, 277] width 260 height 143
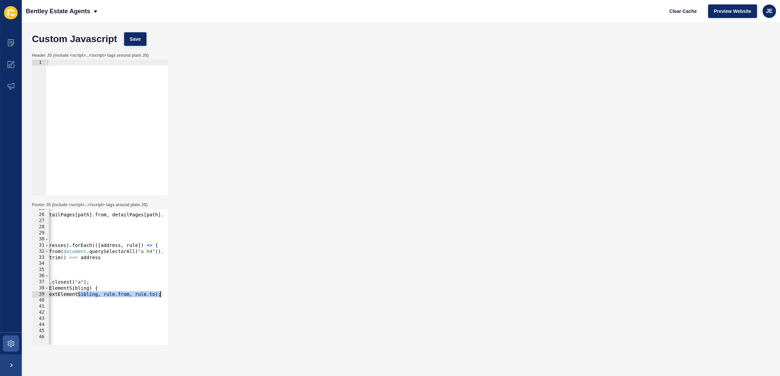
scroll to position [0, 84]
drag, startPoint x: 141, startPoint y: 294, endPoint x: 178, endPoint y: 294, distance: 37.0
click at [178, 294] on div "Footer JS (include <script>...</script> tags around plain JS) replacePText(aTag…" at bounding box center [401, 273] width 744 height 149
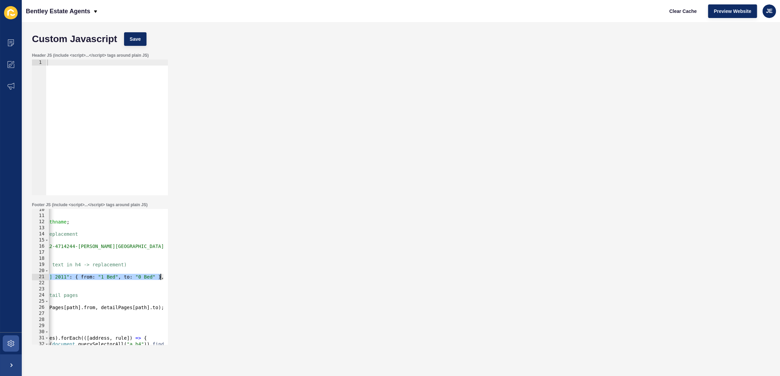
scroll to position [0, 124]
drag, startPoint x: 135, startPoint y: 276, endPoint x: 176, endPoint y: 274, distance: 40.8
click at [176, 274] on div "Footer JS (include <script>...</script> tags around plain JS) replacePText(aTag…" at bounding box center [401, 273] width 744 height 149
click at [107, 279] on div "} const path = window . location . pathname ; // Mapping of detail pages -> rep…" at bounding box center [55, 278] width 260 height 143
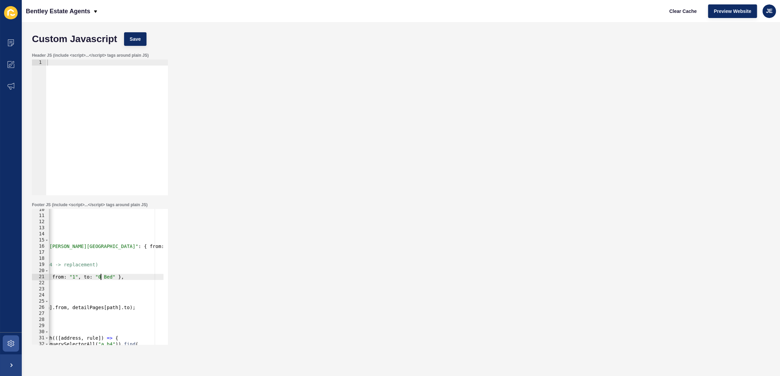
click at [133, 276] on div "} const path = window . location . pathname ; // Mapping of detail pages -> rep…" at bounding box center [55, 278] width 260 height 143
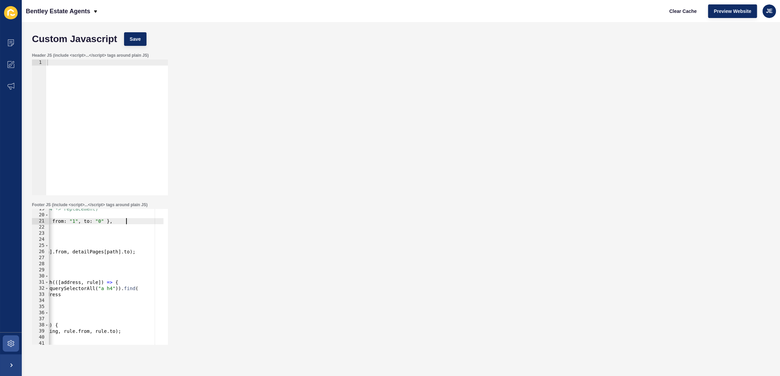
scroll to position [76, 0]
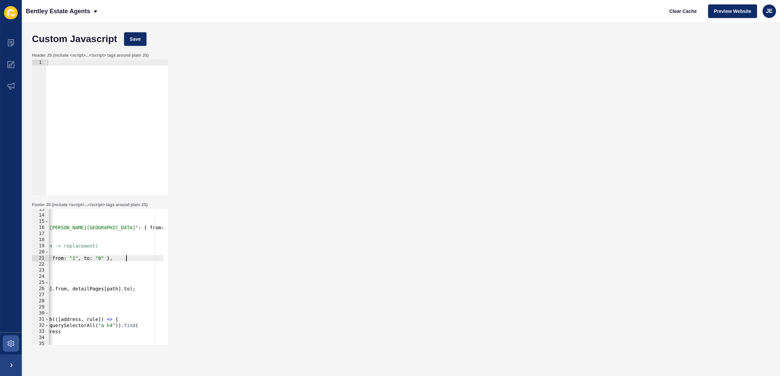
click at [131, 228] on div "// Mapping of detail pages -> replacement const detailPages = { "/listings/resi…" at bounding box center [55, 277] width 260 height 143
drag, startPoint x: 149, startPoint y: 228, endPoint x: 161, endPoint y: 227, distance: 12.2
click at [161, 227] on div ""/listings/residential_sale-R2-4714244-elizabeth-bay": { from: "1", to: "0 Bed"…" at bounding box center [100, 277] width 136 height 136
click at [132, 236] on div "// Mapping of detail pages -> replacement const detailPages = { "/listings/resi…" at bounding box center [39, 277] width 248 height 143
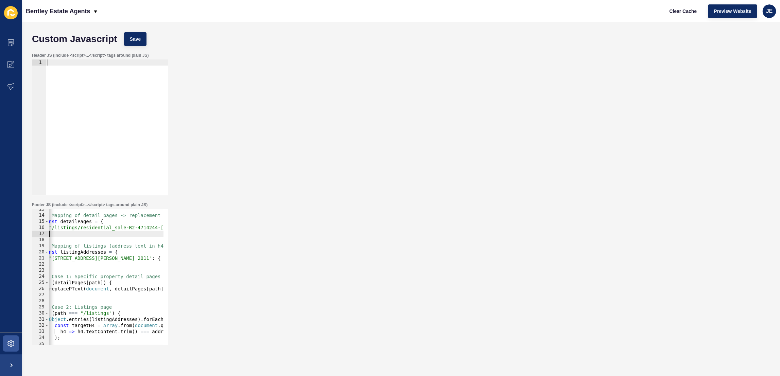
type textarea ""/listings/residential_sale-R2-4714244-elizabeth-bay": { from: "1 Bed", to: "0 …"
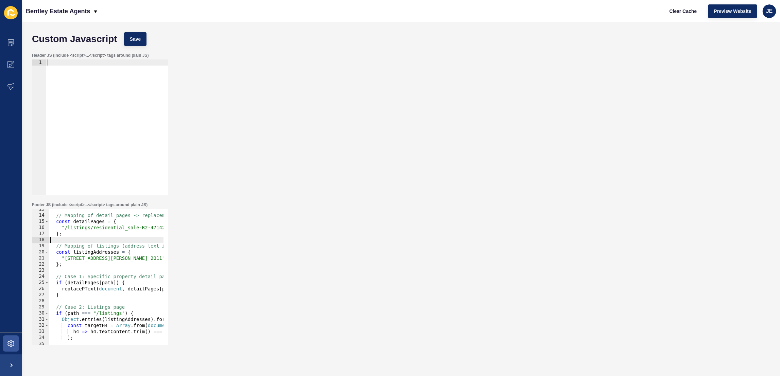
scroll to position [0, 0]
drag, startPoint x: 105, startPoint y: 239, endPoint x: 64, endPoint y: 237, distance: 41.5
click at [34, 238] on div ""/listings/residential_sale-R2-4714244-elizabeth-bay": { from: "1 Bed", to: "0 …" at bounding box center [100, 277] width 136 height 136
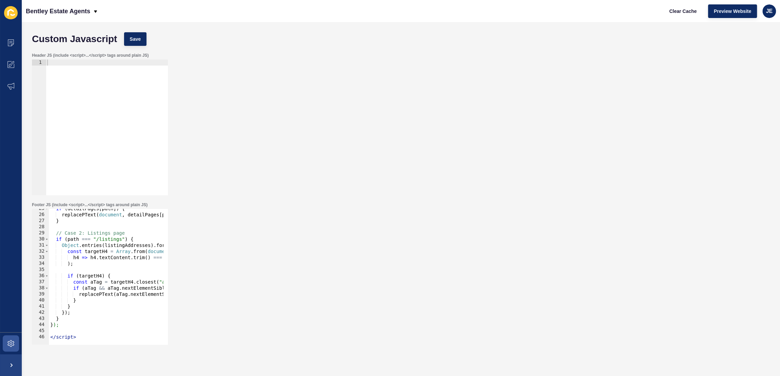
scroll to position [131, 0]
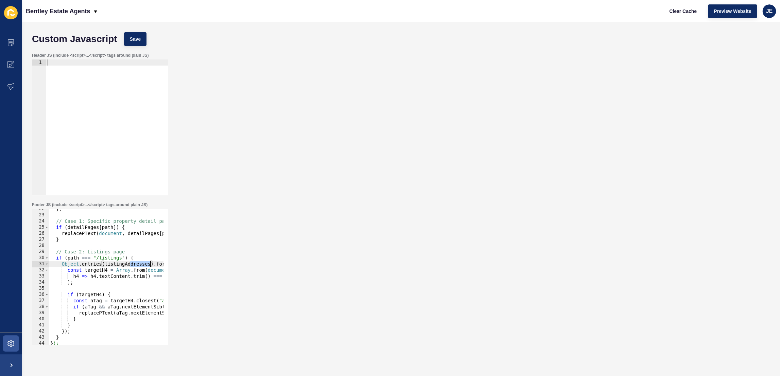
drag, startPoint x: 130, startPoint y: 263, endPoint x: 149, endPoint y: 264, distance: 19.4
click at [149, 264] on div "} ; // Case 1: Specific property detail pages if ( detailPages [ path ]) { repl…" at bounding box center [179, 277] width 260 height 143
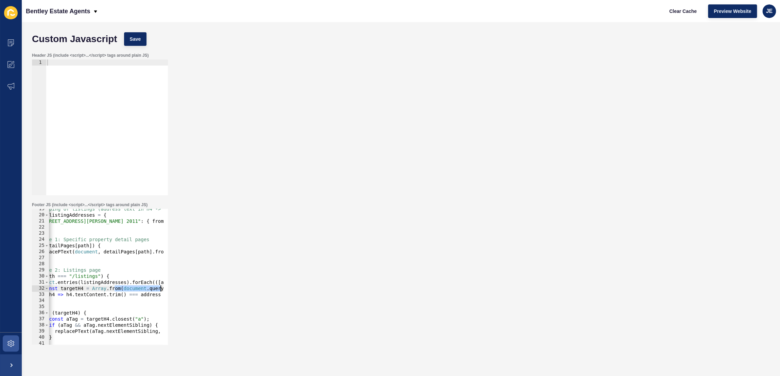
scroll to position [0, 101]
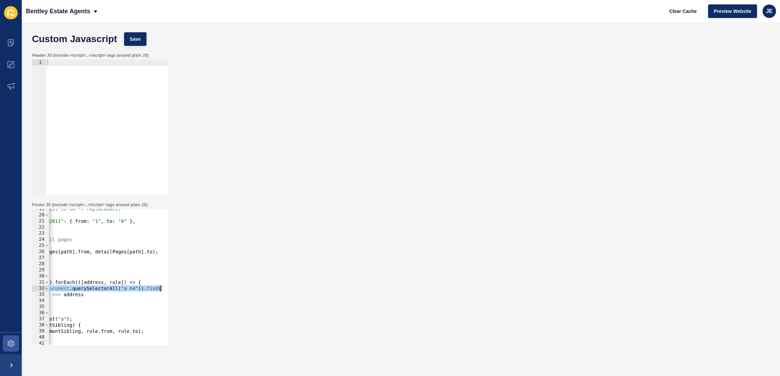
drag, startPoint x: 139, startPoint y: 287, endPoint x: 179, endPoint y: 287, distance: 39.7
click at [179, 287] on div "Footer JS (include <script>...</script> tags around plain JS) Object.entries(li…" at bounding box center [401, 273] width 744 height 149
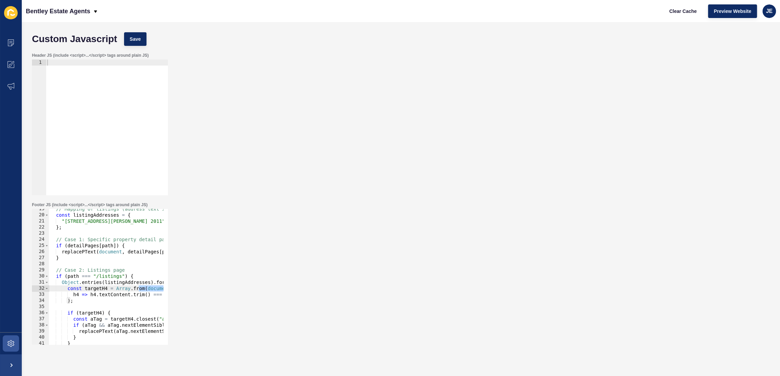
scroll to position [0, 0]
click at [91, 303] on div "// Mapping of listings (address text in h4 -> replacement) const listingAddress…" at bounding box center [179, 277] width 260 height 143
type textarea ");"
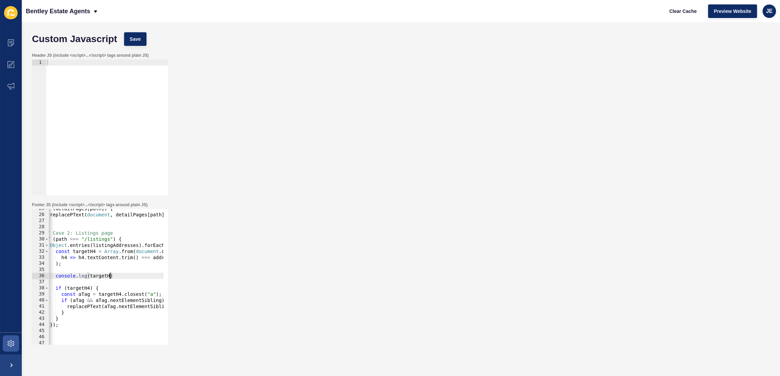
scroll to position [0, 5]
click at [134, 33] on button "Save" at bounding box center [135, 39] width 23 height 14
click at [677, 12] on span "Clear Cache" at bounding box center [683, 11] width 28 height 7
click at [86, 276] on div "if ( detailPages [ path ]) { replacePText ( document , detailPages [ path ] . f…" at bounding box center [167, 277] width 260 height 143
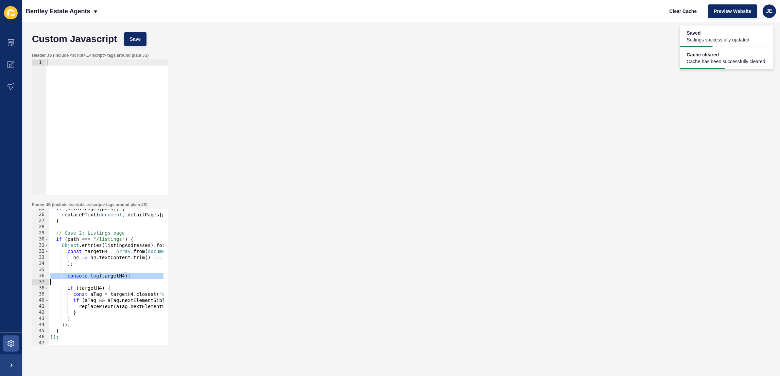
scroll to position [0, 0]
click at [86, 276] on div "if ( detailPages [ path ]) { replacePText ( document , detailPages [ path ] . f…" at bounding box center [179, 277] width 260 height 143
type textarea "console.log(targetH4);"
click at [141, 45] on button "Save" at bounding box center [135, 39] width 23 height 14
click at [690, 13] on span "Clear Cache" at bounding box center [683, 11] width 28 height 7
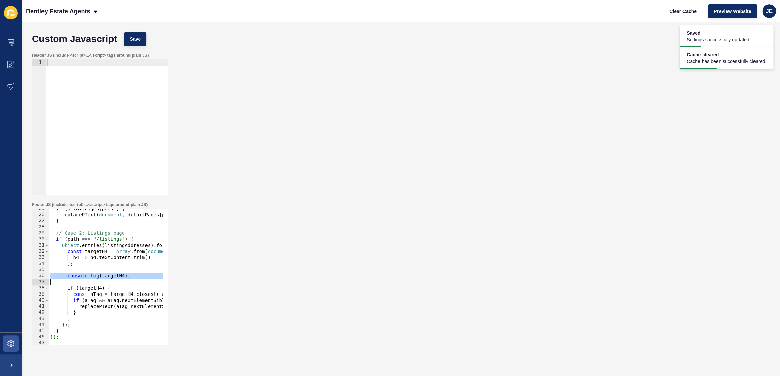
click at [97, 280] on div "if ( detailPages [ path ]) { replacePText ( document , detailPages [ path ] . f…" at bounding box center [179, 277] width 260 height 143
click at [99, 278] on div "if ( detailPages [ path ]) { replacePText ( document , detailPages [ path ] . f…" at bounding box center [179, 277] width 260 height 143
type textarea "console.log(targetH4);"
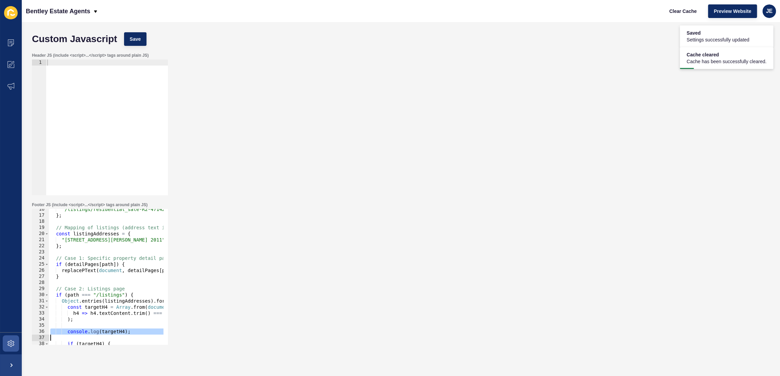
scroll to position [94, 0]
click at [80, 280] on div ""/listings/residential_sale-R2-4714244-elizabeth-bay" : { from : "1 Bed" , to :…" at bounding box center [179, 277] width 260 height 143
paste textarea "console.log(targetH4);"
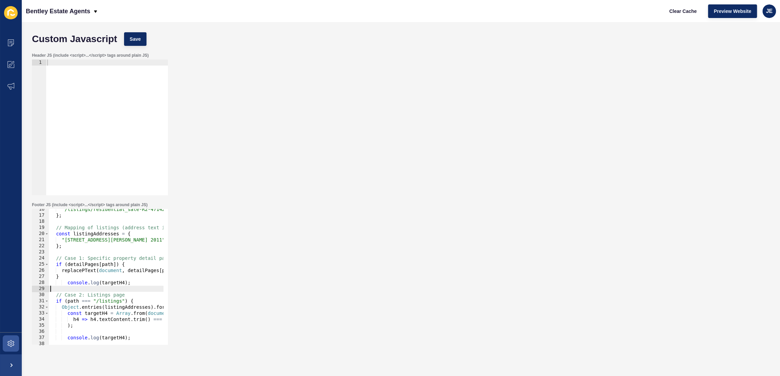
click at [103, 282] on div ""/listings/residential_sale-R2-4714244-elizabeth-bay" : { from : "1 Bed" , to :…" at bounding box center [179, 277] width 260 height 143
type textarea "console.log("WOWOOW);"
drag, startPoint x: 134, startPoint y: 39, endPoint x: 135, endPoint y: 57, distance: 18.4
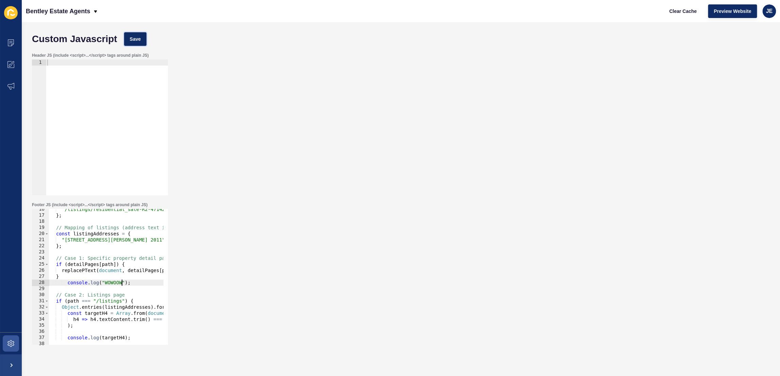
click at [134, 39] on span "Save" at bounding box center [135, 39] width 11 height 7
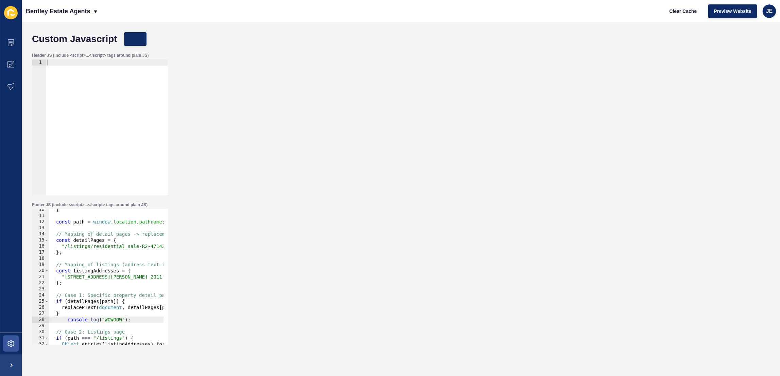
scroll to position [0, 0]
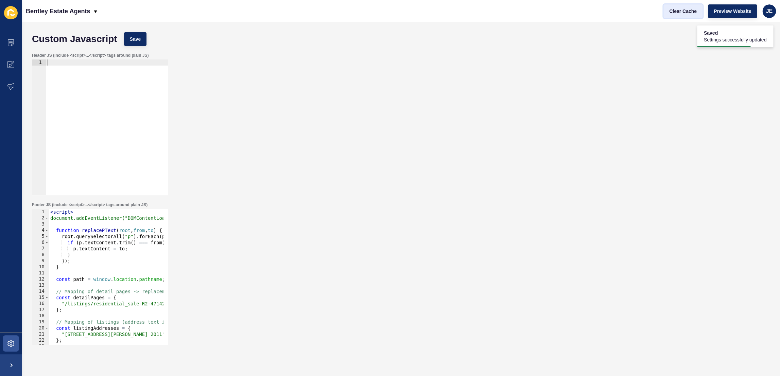
click at [681, 17] on button "Clear Cache" at bounding box center [682, 11] width 39 height 14
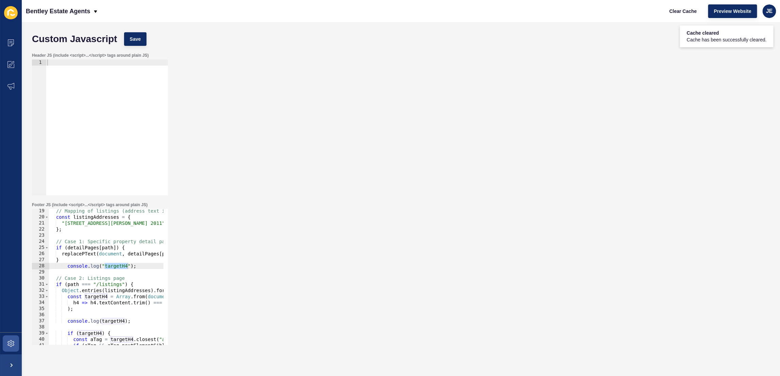
scroll to position [0, 1]
click at [88, 311] on div "// Mapping of listings (address text in h4 -> replacement) const listingAddress…" at bounding box center [179, 279] width 260 height 143
click at [118, 284] on div "// Mapping of listings (address text in h4 -> replacement) const listingAddress…" at bounding box center [179, 279] width 260 height 143
click at [130, 267] on div "// Mapping of listings (address text in h4 -> replacement) const listingAddress…" at bounding box center [179, 279] width 260 height 143
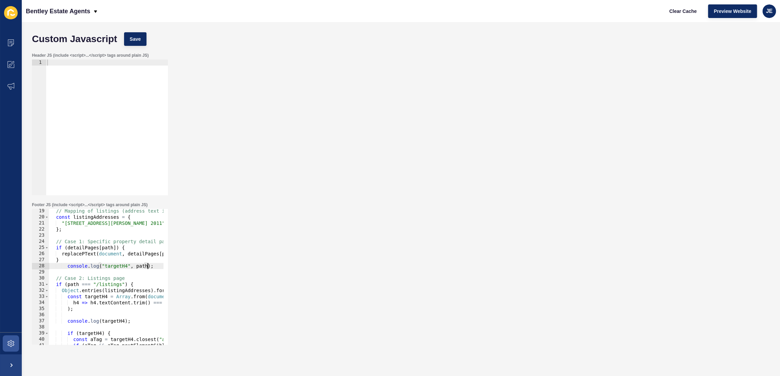
scroll to position [0, 7]
click at [136, 38] on span "Save" at bounding box center [135, 39] width 11 height 7
click at [677, 11] on span "Clear Cache" at bounding box center [683, 11] width 28 height 7
click at [124, 284] on div "// Mapping of listings (address text in h4 -> replacement) const listingAddress…" at bounding box center [179, 279] width 260 height 143
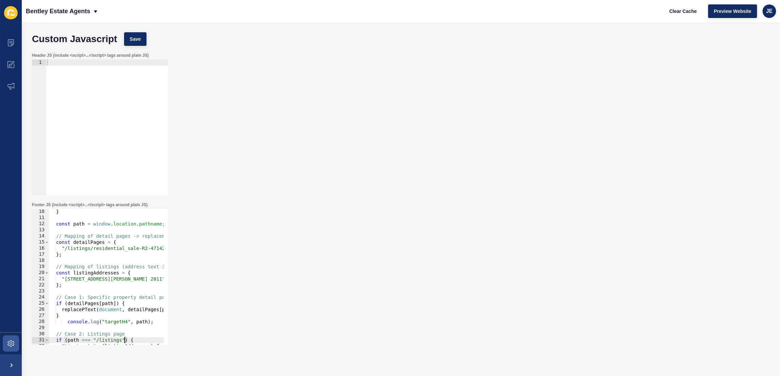
scroll to position [18, 0]
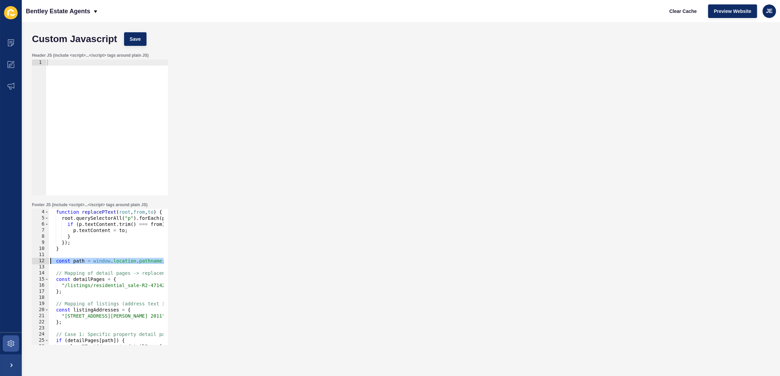
drag, startPoint x: 65, startPoint y: 266, endPoint x: 38, endPoint y: 260, distance: 27.5
click at [38, 260] on div "if (path === "/listings") { 4 5 6 7 8 9 10 11 12 13 14 15 16 17 18 19 20 21 22 …" at bounding box center [100, 277] width 136 height 136
paste textarea "normalizePath(window.location.pathname);"
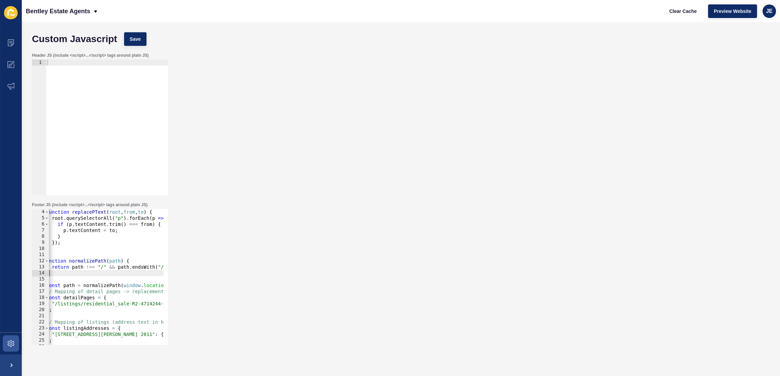
scroll to position [0, 0]
drag, startPoint x: 93, startPoint y: 274, endPoint x: 36, endPoint y: 274, distance: 56.4
click at [36, 274] on div "const path = normalizePath(window.location.pathname); 4 5 6 7 8 9 10 11 12 13 1…" at bounding box center [100, 277] width 136 height 136
click at [52, 288] on div "function replacePText ( root , from , to ) { root . querySelectorAll ( "p" ) . …" at bounding box center [179, 280] width 260 height 143
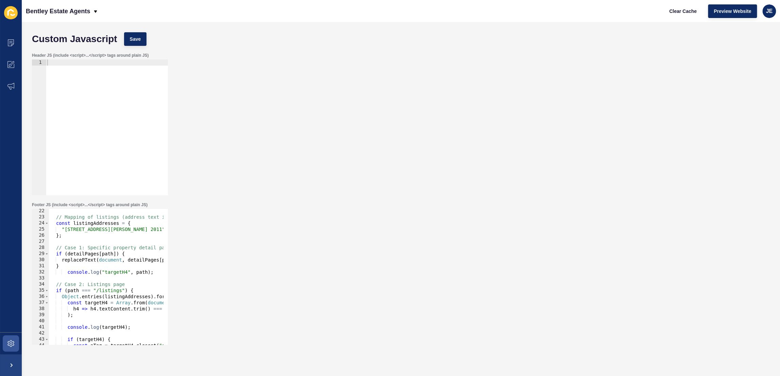
scroll to position [129, 0]
click at [98, 291] on div "// Mapping of listings (address text in h4 -> replacement) const listingAddress…" at bounding box center [179, 279] width 260 height 143
click at [145, 45] on button "Save" at bounding box center [135, 39] width 23 height 14
click at [665, 10] on button "Clear Cache" at bounding box center [682, 11] width 39 height 14
click at [128, 269] on div "// Mapping of listings (address text in h4 -> replacement) const listingAddress…" at bounding box center [179, 279] width 260 height 143
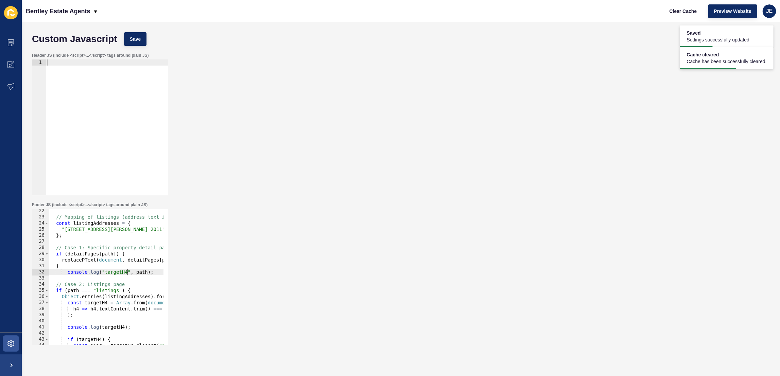
click at [128, 269] on div "// Mapping of listings (address text in h4 -> replacement) const listingAddress…" at bounding box center [179, 279] width 260 height 143
type textarea "console.log("targetH4", path);"
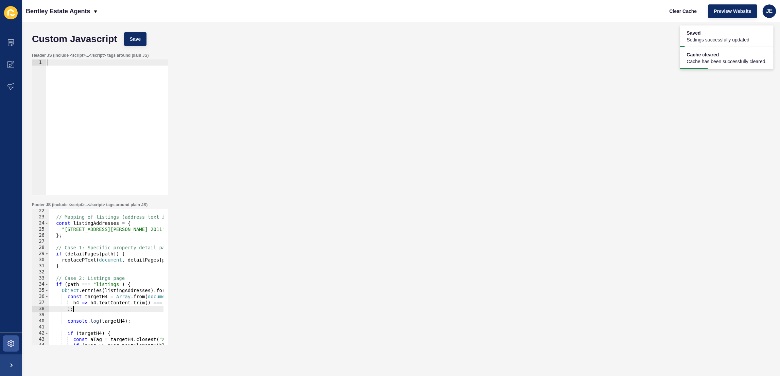
click at [92, 311] on div "// Mapping of listings (address text in h4 -> replacement) const listingAddress…" at bounding box center [179, 279] width 260 height 143
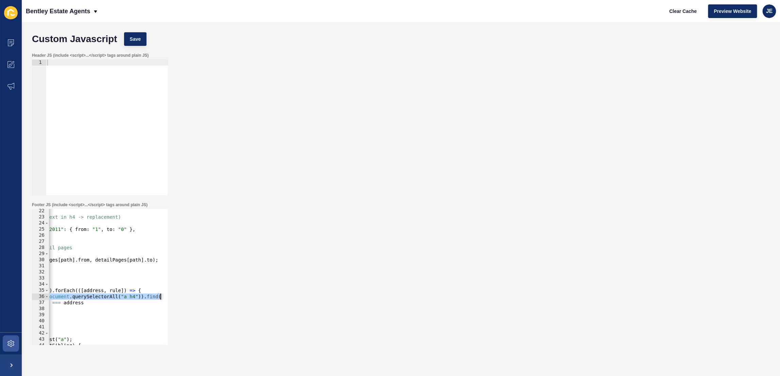
drag, startPoint x: 146, startPoint y: 296, endPoint x: 172, endPoint y: 296, distance: 25.5
click at [172, 296] on div "Footer JS (include <script>...</script> tags around plain JS) ); 22 23 24 25 26…" at bounding box center [401, 273] width 744 height 149
type textarea "const targetH4 = Array.from(document.querySelectorAll("a h4")).find("
click at [682, 11] on span "Clear Cache" at bounding box center [683, 11] width 28 height 7
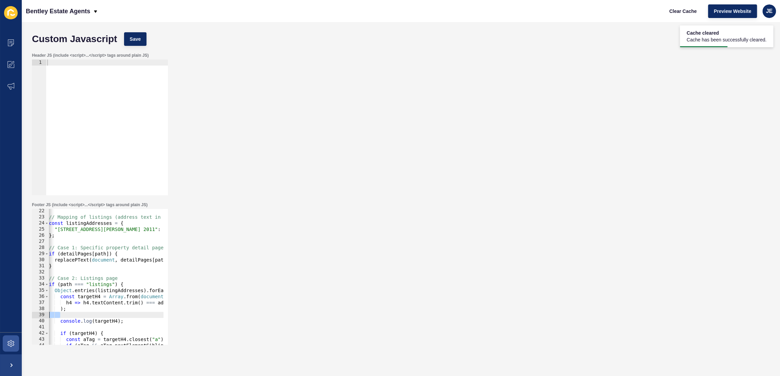
scroll to position [0, 0]
drag, startPoint x: 96, startPoint y: 317, endPoint x: 33, endPoint y: 317, distance: 63.2
click at [33, 317] on div "22 23 24 25 26 27 28 29 30 31 32 33 34 35 36 37 38 39 40 41 42 43 44 45 // Mapp…" at bounding box center [100, 277] width 136 height 136
click at [95, 307] on div "// Mapping of listings (address text in h4 -> replacement) const listingAddress…" at bounding box center [179, 279] width 260 height 143
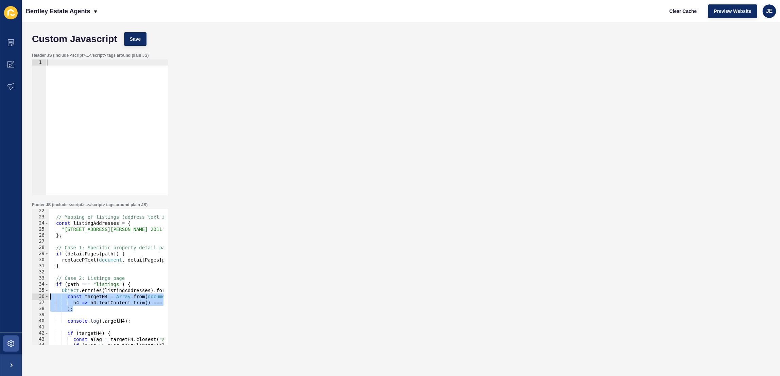
drag, startPoint x: 85, startPoint y: 307, endPoint x: 48, endPoint y: 296, distance: 38.8
click at [48, 296] on div "); 22 23 24 25 26 27 28 29 30 31 32 33 34 35 36 37 38 39 40 41 42 43 44 45 // M…" at bounding box center [100, 277] width 136 height 136
paste textarea ");"
click at [52, 297] on div "// Mapping of listings (address text in h4 -> replacement) const listingAddress…" at bounding box center [179, 279] width 260 height 143
type textarea "const targetH4 = Array.from(document.querySelectorAll("a h4")).find("
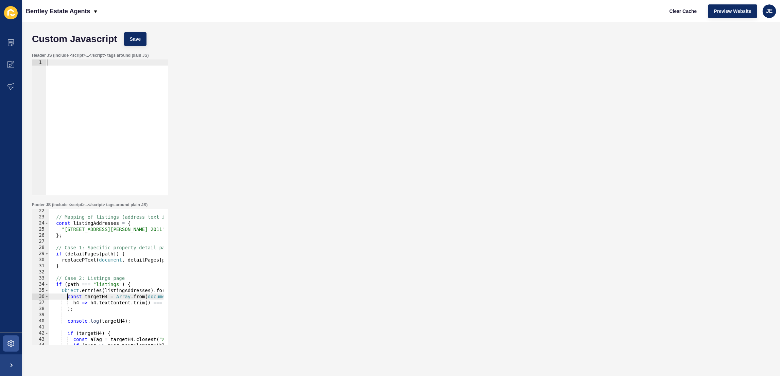
scroll to position [0, 1]
click at [132, 42] on span "Save" at bounding box center [135, 39] width 11 height 7
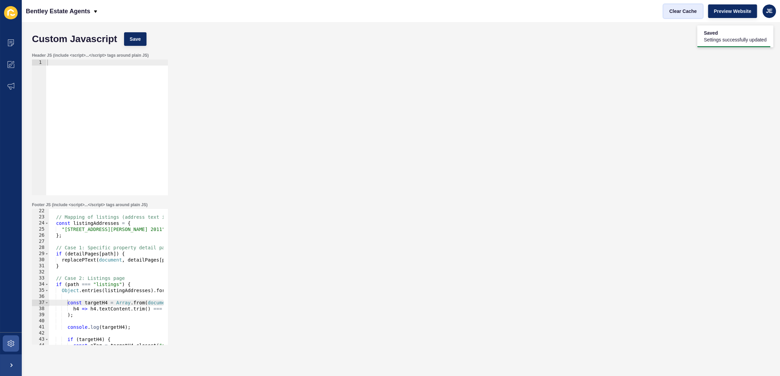
click at [683, 10] on span "Clear Cache" at bounding box center [683, 11] width 28 height 7
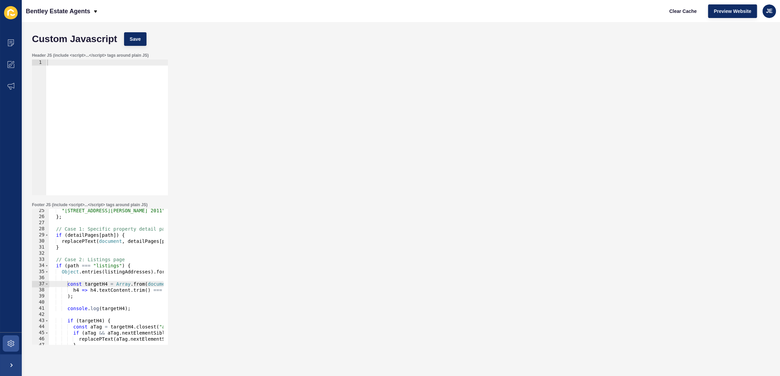
scroll to position [0, 0]
click at [95, 255] on div ""61 / 27 Ithaca Road, Elizabeth Bay NSW 2011" : { from : "1" , to : "0" } , } ;…" at bounding box center [179, 279] width 260 height 143
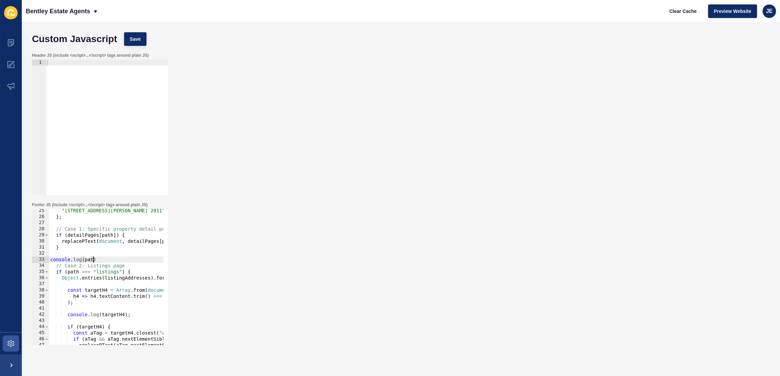
scroll to position [0, 3]
click at [147, 41] on div "Custom Javascript Save" at bounding box center [401, 39] width 744 height 20
drag, startPoint x: 136, startPoint y: 38, endPoint x: 184, endPoint y: 44, distance: 49.0
click at [136, 38] on span "Save" at bounding box center [135, 39] width 11 height 7
click at [671, 15] on button "Clear Cache" at bounding box center [682, 11] width 39 height 14
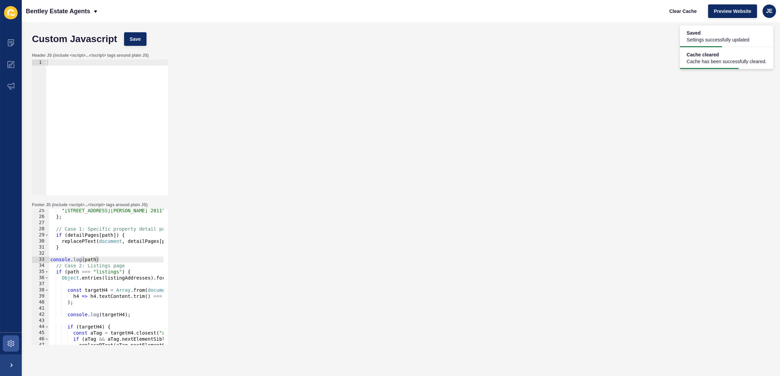
click at [96, 272] on div ""61 / 27 Ithaca Road, Elizabeth Bay NSW 2011" : { from : "1" , to : "0" } , } ;…" at bounding box center [179, 279] width 260 height 143
click at [144, 43] on button "Save" at bounding box center [135, 39] width 23 height 14
click at [673, 11] on span "Clear Cache" at bounding box center [683, 11] width 28 height 7
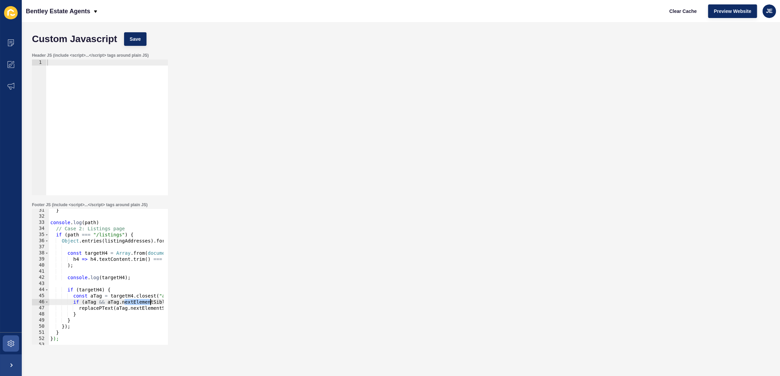
scroll to position [0, 21]
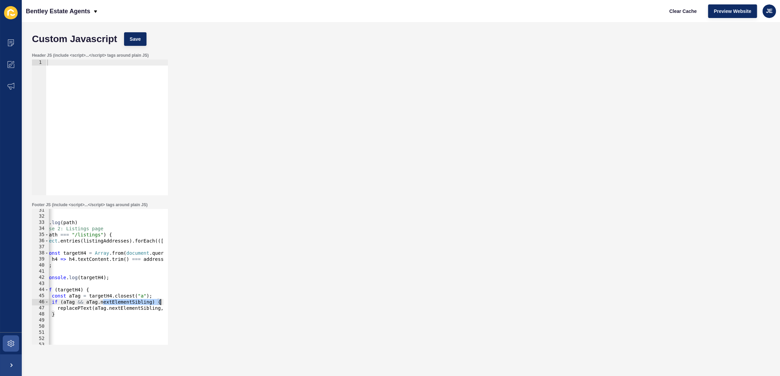
drag, startPoint x: 126, startPoint y: 300, endPoint x: 166, endPoint y: 301, distance: 40.8
click at [166, 301] on div "if (aTag && aTag.nextElementSibling) { 31 32 33 34 35 36 37 38 39 40 41 42 43 4…" at bounding box center [100, 277] width 136 height 136
click at [120, 297] on div "} console . log ( path ) // Case 2: Listings page if ( path === "/listings" ) {…" at bounding box center [158, 278] width 260 height 143
click at [48, 311] on div "const aTag = targetH4.closest("a"); 31 32 33 34 35 36 37 38 39 40 41 42 43 44 4…" at bounding box center [100, 277] width 136 height 136
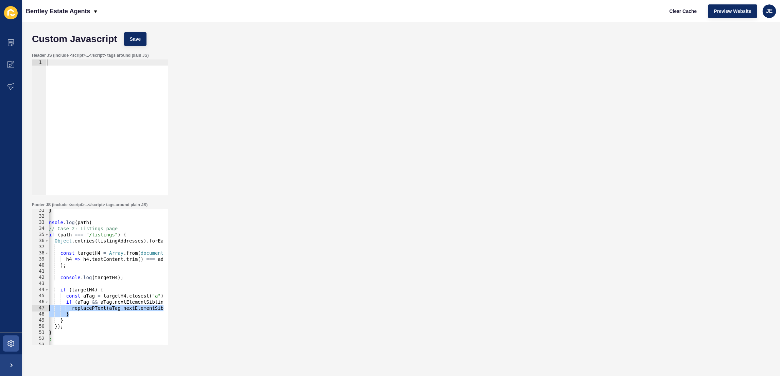
scroll to position [0, 0]
drag, startPoint x: 74, startPoint y: 311, endPoint x: 41, endPoint y: 310, distance: 32.6
click at [41, 310] on div "} 31 32 33 34 35 36 37 38 39 40 41 42 43 44 45 46 47 48 49 50 51 52 53 54 } con…" at bounding box center [100, 277] width 136 height 136
drag, startPoint x: 99, startPoint y: 306, endPoint x: 72, endPoint y: 298, distance: 28.0
click at [99, 305] on div "} console . log ( path ) // Case 2: Listings page if ( path === "/listings" ) {…" at bounding box center [179, 278] width 260 height 143
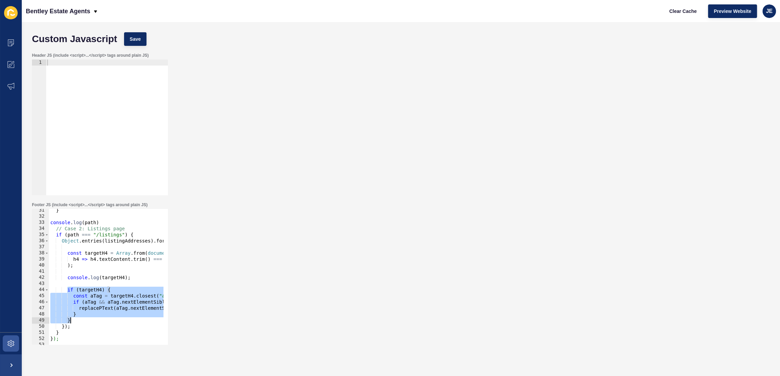
drag, startPoint x: 67, startPoint y: 290, endPoint x: 76, endPoint y: 318, distance: 29.4
click at [76, 318] on div "} console . log ( path ) // Case 2: Listings page if ( path === "/listings" ) {…" at bounding box center [179, 278] width 260 height 143
type textarea "} }"
paste textarea
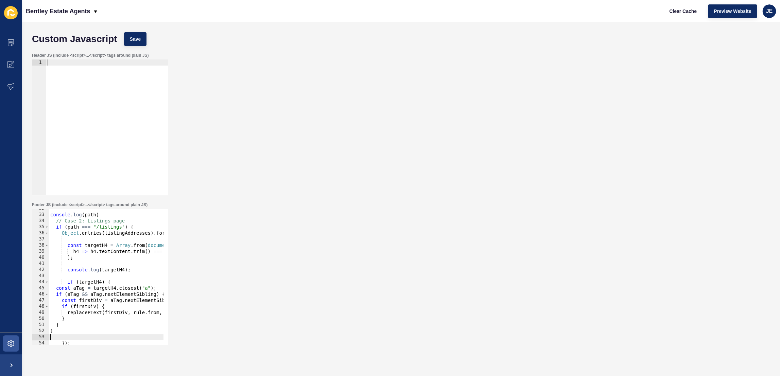
scroll to position [223, 0]
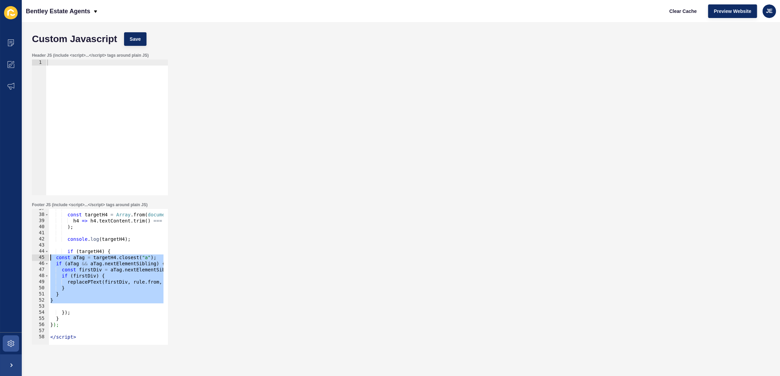
drag, startPoint x: 56, startPoint y: 305, endPoint x: 48, endPoint y: 257, distance: 48.9
click at [48, 257] on div "37 38 39 40 41 42 43 44 45 46 47 48 49 50 51 52 53 54 55 56 57 58 const targetH…" at bounding box center [100, 277] width 136 height 136
type textarea "const aTag = targetH4.closest("a"); if (aTag && aTag.nextElementSibling) {"
click at [132, 36] on span "Save" at bounding box center [135, 39] width 11 height 7
click at [680, 13] on span "Clear Cache" at bounding box center [683, 11] width 28 height 7
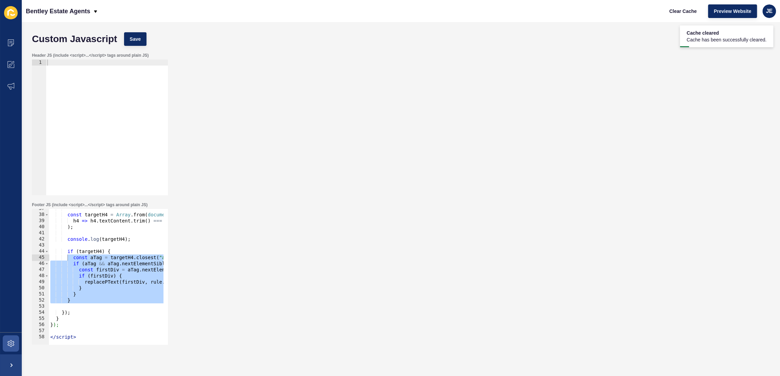
click at [351, 92] on div "Header JS (include <script>...</script> tags around plain JS) 1 ההההההההההההההה…" at bounding box center [401, 123] width 744 height 149
click at [82, 308] on div "const targetH4 = Array . from ( document . querySelectorAll ( "a h4" )) . find …" at bounding box center [179, 277] width 260 height 143
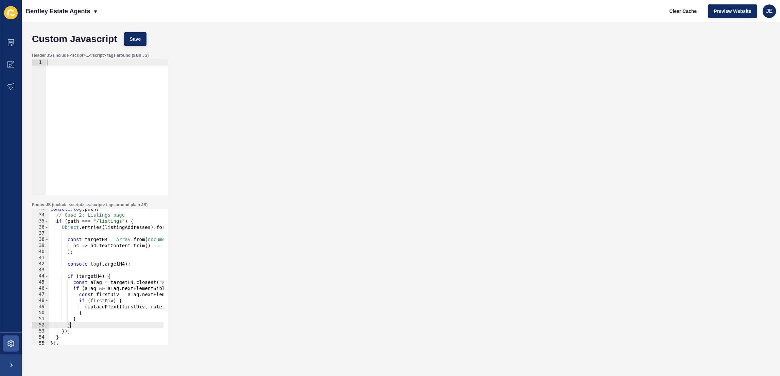
scroll to position [199, 0]
click at [100, 265] on div "console . log ( path ) // Case 2: Listings page if ( path === "/listings" ) { O…" at bounding box center [179, 277] width 260 height 143
type textarea "console.log(targetH4);"
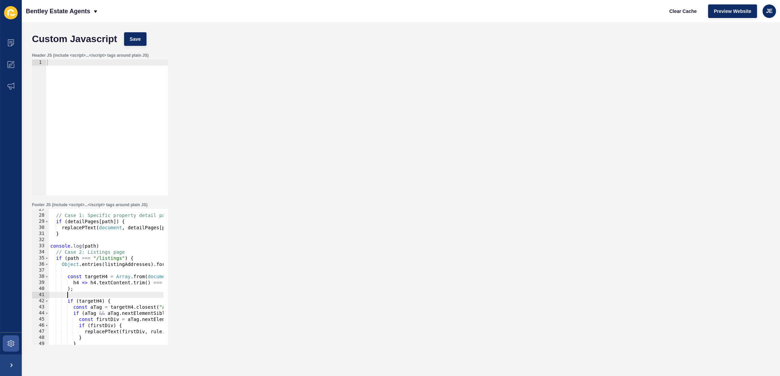
scroll to position [143, 0]
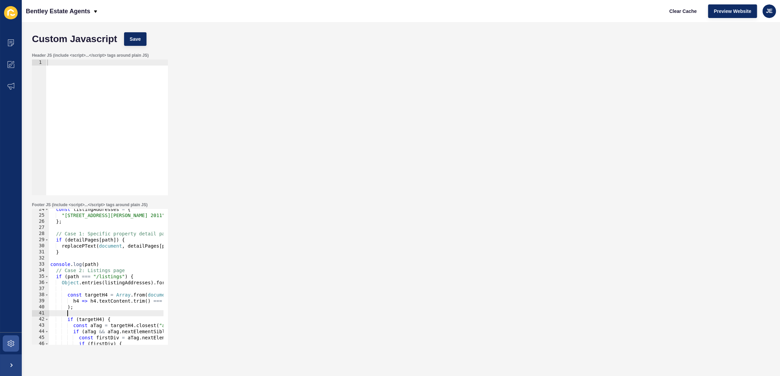
click at [75, 289] on div "const listingAddresses = { "61 / 27 Ithaca Road, Elizabeth Bay NSW 2011" : { fr…" at bounding box center [179, 277] width 260 height 143
drag, startPoint x: 81, startPoint y: 288, endPoint x: 30, endPoint y: 289, distance: 50.6
click at [30, 289] on div "Footer JS (include <script>...</script> tags around plain JS) 24 25 26 27 28 29…" at bounding box center [401, 273] width 744 height 149
type textarea "Object.entries(listingAddresses).forEach(([address, rule]) => {"
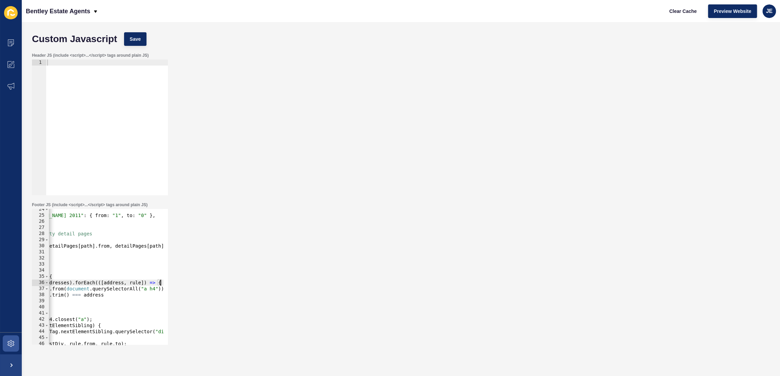
scroll to position [0, 0]
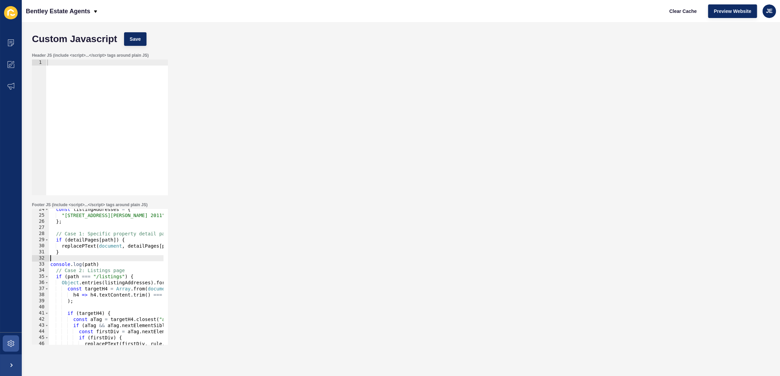
drag, startPoint x: 88, startPoint y: 260, endPoint x: 16, endPoint y: 258, distance: 71.7
click at [16, 258] on div "Content Appearance Marketing Settings Bentley Estate Agents Clear Cache Preview…" at bounding box center [390, 188] width 780 height 376
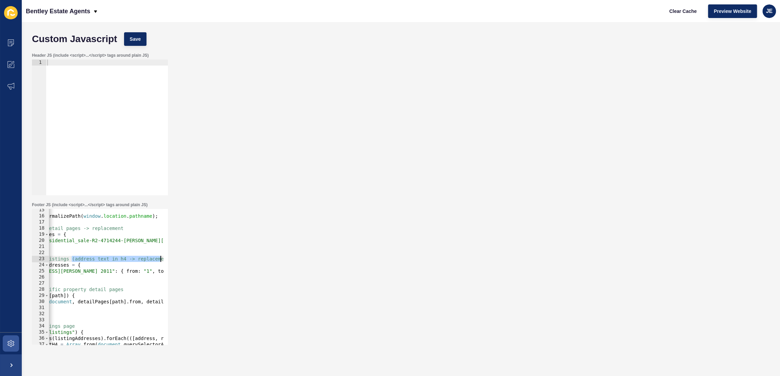
scroll to position [0, 61]
drag, startPoint x: 121, startPoint y: 259, endPoint x: 146, endPoint y: 255, distance: 25.7
click at [171, 258] on div "Footer JS (include <script>...</script> tags around plain JS) 15 16 17 18 19 20…" at bounding box center [401, 273] width 744 height 149
drag, startPoint x: 73, startPoint y: 229, endPoint x: 120, endPoint y: 228, distance: 47.2
click at [120, 228] on div "const path = normalizePath ( window . location . pathname ) ; // Mapping of det…" at bounding box center [118, 278] width 260 height 143
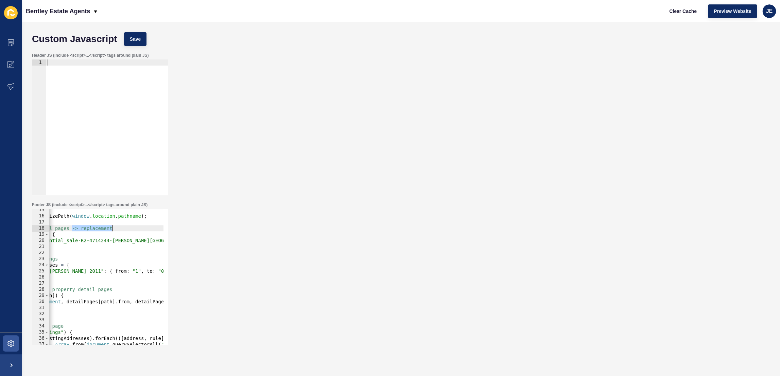
type textarea "// Mapping of detail pages"
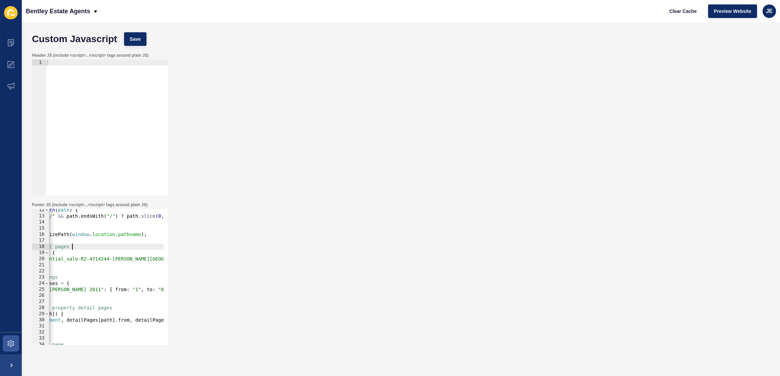
scroll to position [0, 0]
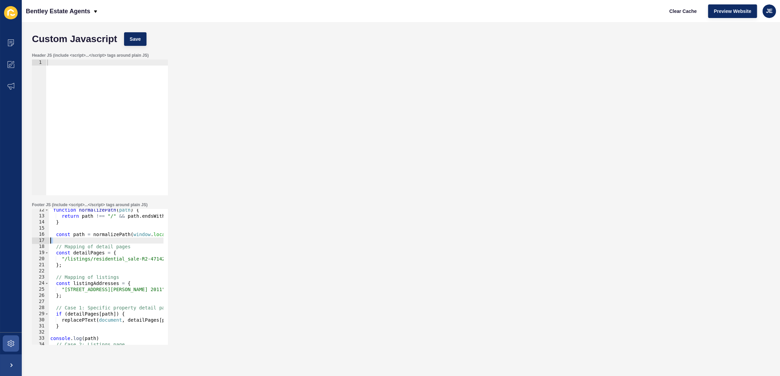
drag, startPoint x: 100, startPoint y: 238, endPoint x: 36, endPoint y: 240, distance: 63.2
click at [31, 239] on div "Footer JS (include <script>...</script> tags around plain JS) // Mapping of det…" at bounding box center [99, 273] width 137 height 144
click at [97, 242] on div "function normalizePath ( path ) { return path !== "/" && path . endsWith ( "/" …" at bounding box center [179, 278] width 260 height 143
click at [137, 45] on button "Save" at bounding box center [135, 39] width 23 height 14
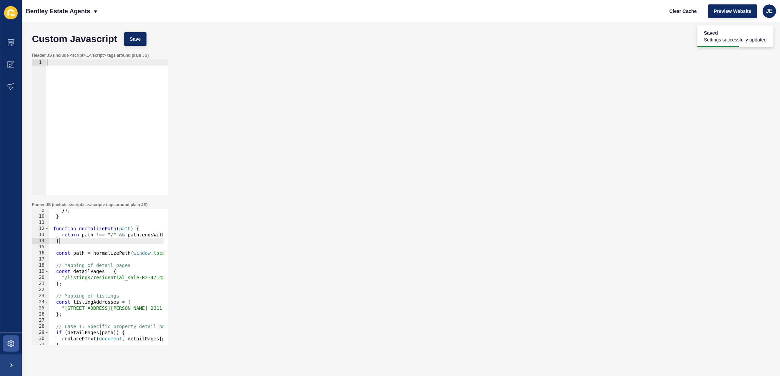
click at [75, 242] on div "}) ; } function normalizePath ( path ) { return path !== "/" && path . endsWith…" at bounding box center [179, 278] width 260 height 143
click at [53, 231] on div "}) ; } function normalizePath ( path ) { return path !== "/" && path . endsWith…" at bounding box center [179, 278] width 260 height 143
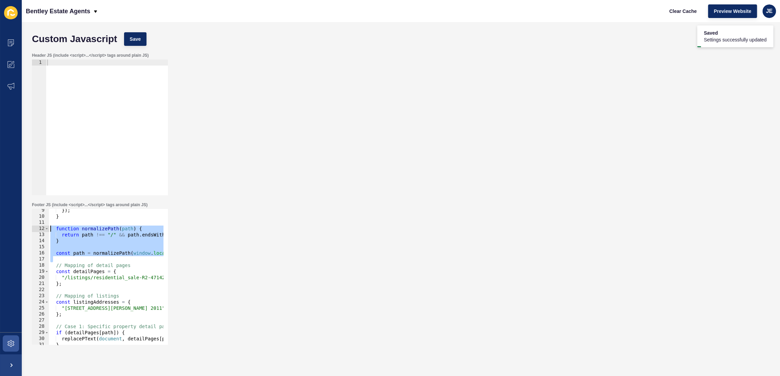
drag, startPoint x: 69, startPoint y: 256, endPoint x: 40, endPoint y: 226, distance: 41.3
click at [40, 226] on div "function normalizePath(path) { 9 10 11 12 13 14 15 16 17 18 19 20 21 22 23 24 2…" at bounding box center [100, 277] width 136 height 136
type textarea "function normalizePath(path) { return path !== "/" && path.endsWith("/") ? path…"
click at [146, 42] on div "Custom Javascript Save" at bounding box center [401, 39] width 744 height 20
click at [145, 41] on button "Save" at bounding box center [135, 39] width 23 height 14
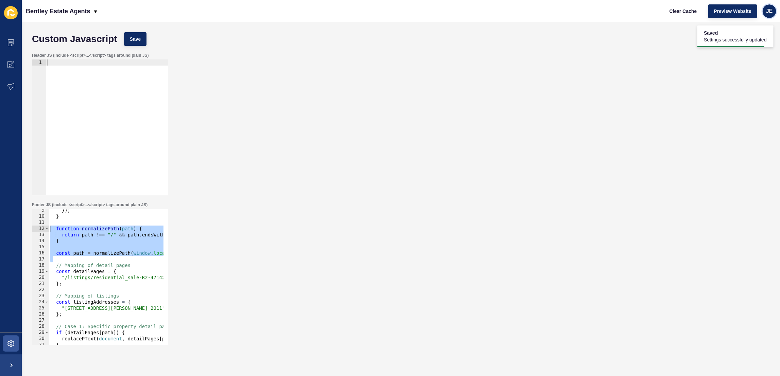
click at [765, 11] on span "JE" at bounding box center [768, 11] width 7 height 7
click at [750, 58] on link "Logout" at bounding box center [753, 56] width 50 height 15
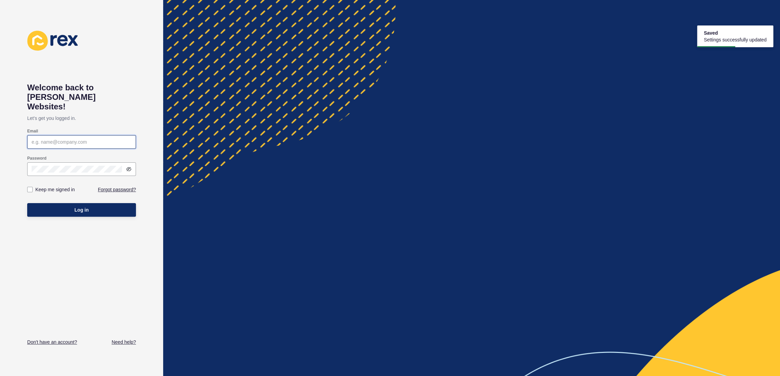
type input "[EMAIL_ADDRESS][PERSON_NAME][DOMAIN_NAME]"
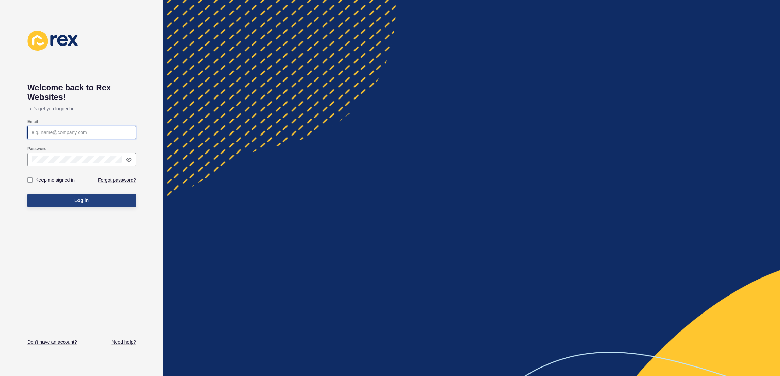
type input "[EMAIL_ADDRESS][PERSON_NAME][DOMAIN_NAME]"
click at [102, 206] on button "Log in" at bounding box center [81, 201] width 109 height 14
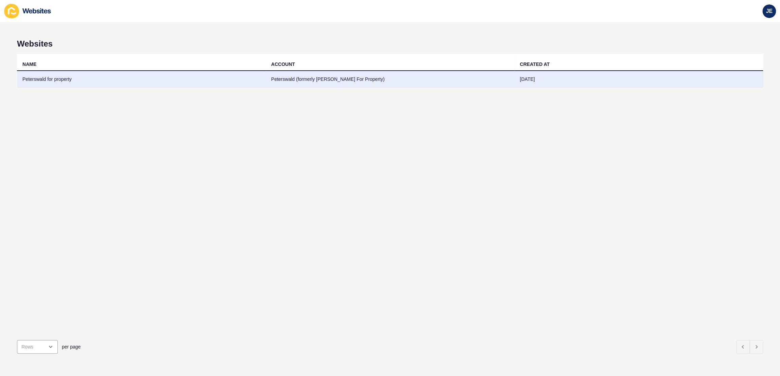
click at [200, 82] on td "Peterswald for property" at bounding box center [141, 79] width 249 height 17
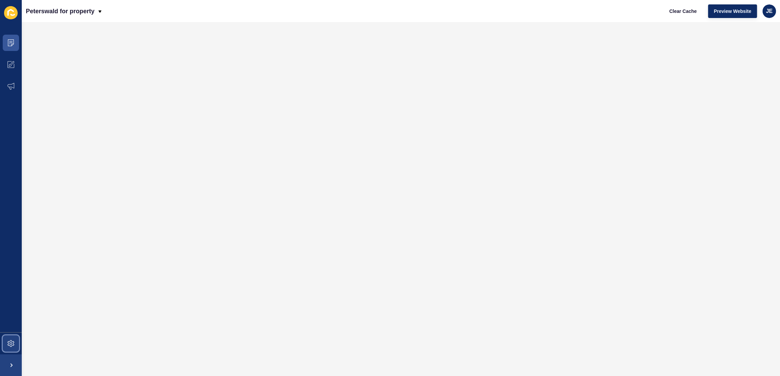
click at [15, 345] on span at bounding box center [11, 344] width 22 height 22
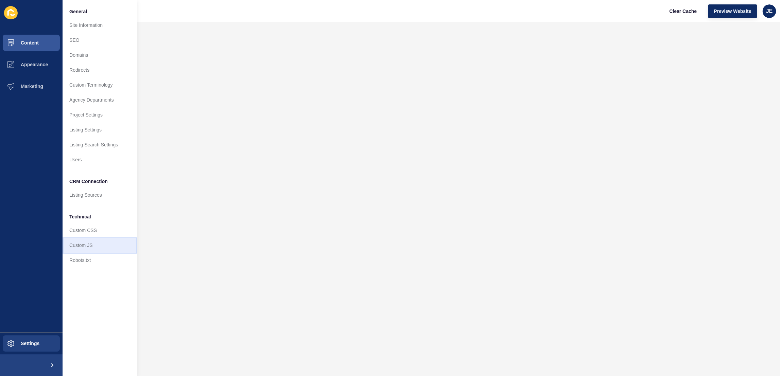
click at [91, 247] on link "Custom JS" at bounding box center [100, 245] width 75 height 15
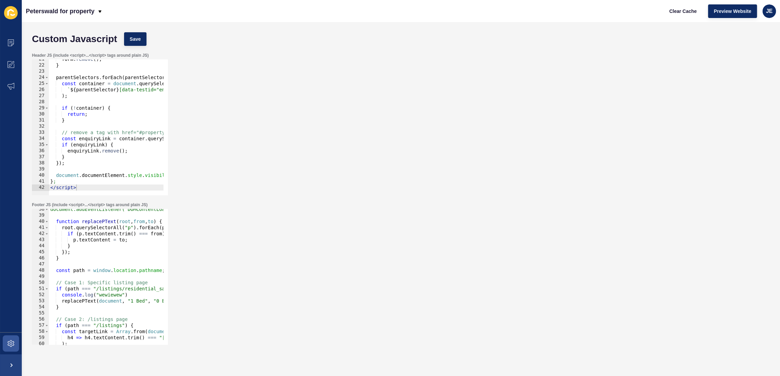
scroll to position [229, 0]
click at [72, 270] on div "document.addEventListener("DOMContentLoaded", function () { function replacePTe…" at bounding box center [170, 277] width 243 height 143
type textarea "const path = window.location.pathname;"
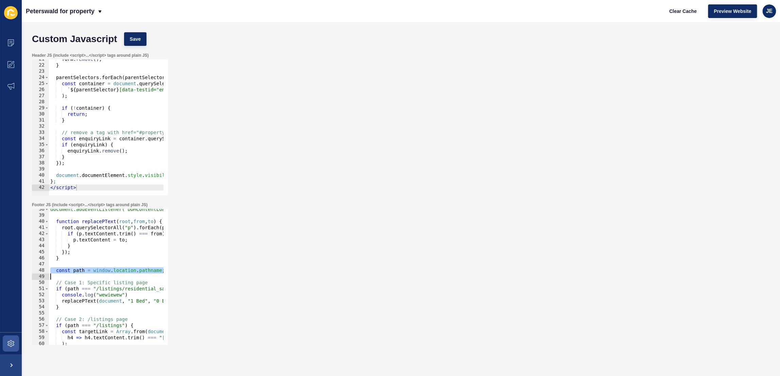
paste textarea
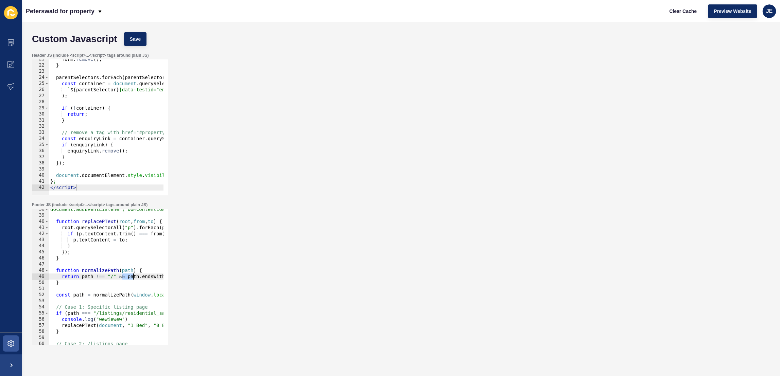
scroll to position [0, 10]
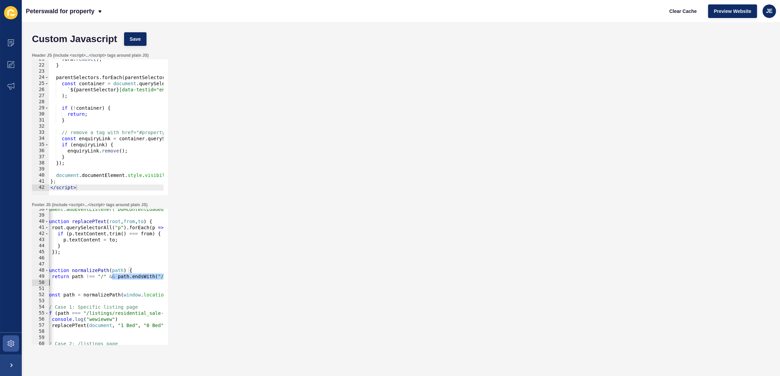
drag, startPoint x: 123, startPoint y: 278, endPoint x: 195, endPoint y: 281, distance: 71.7
click at [195, 281] on div "Footer JS (include <script>...</script> tags around plain JS) 38 39 40 41 42 43…" at bounding box center [401, 273] width 744 height 149
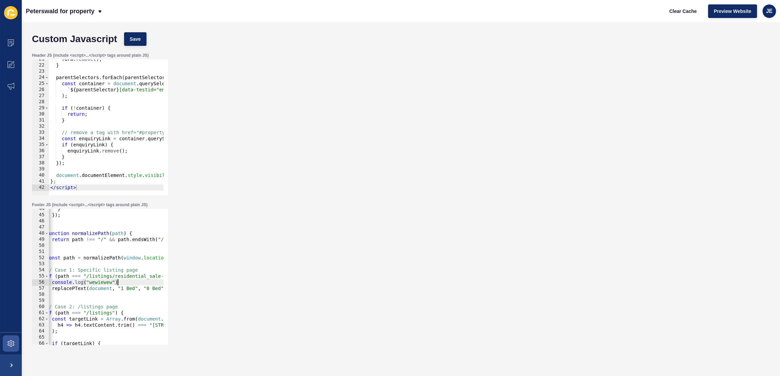
scroll to position [0, 0]
drag, startPoint x: 123, startPoint y: 283, endPoint x: 19, endPoint y: 283, distance: 103.3
click at [19, 283] on div "Content Appearance Marketing Settings Peterswald for property Clear Cache Previ…" at bounding box center [390, 188] width 780 height 376
type textarea "console.log("wewiewew")"
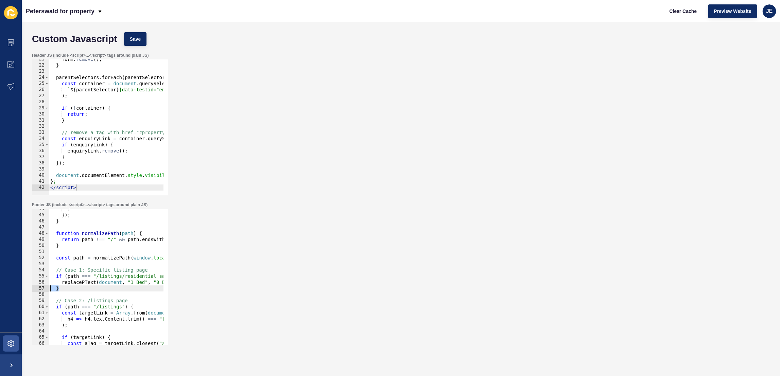
drag, startPoint x: 126, startPoint y: 287, endPoint x: 60, endPoint y: 279, distance: 66.5
click at [6, 287] on div "Content Appearance Marketing Settings Peterswald for property Clear Cache Previ…" at bounding box center [390, 188] width 780 height 376
click at [117, 261] on div "} }) ; } function normalizePath ( path ) { return path !== "/" && path . endsWi…" at bounding box center [170, 277] width 243 height 143
click at [141, 39] on button "Save" at bounding box center [135, 39] width 23 height 14
click at [675, 11] on span "Clear Cache" at bounding box center [683, 11] width 28 height 7
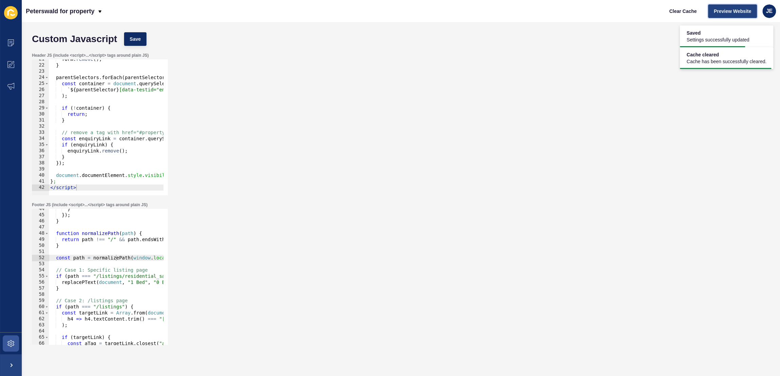
click at [733, 11] on span "Preview Website" at bounding box center [731, 11] width 37 height 7
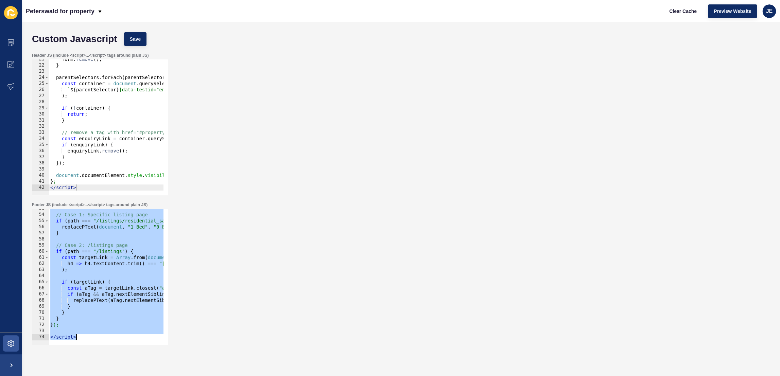
scroll to position [321, 0]
drag, startPoint x: 49, startPoint y: 314, endPoint x: 120, endPoint y: 365, distance: 87.9
click at [120, 365] on div "Custom Javascript Save Header JS (include <script>...</script> tags around plai…" at bounding box center [401, 199] width 758 height 354
type textarea "</script>"
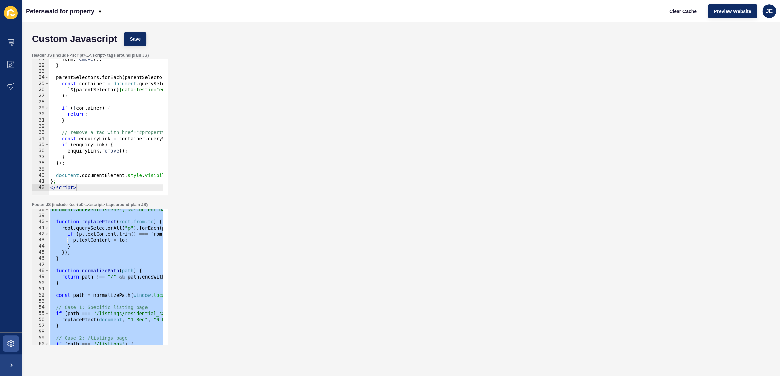
click at [74, 264] on div "document.addEventListener("DOMContentLoaded", function () { function replacePTe…" at bounding box center [170, 278] width 243 height 143
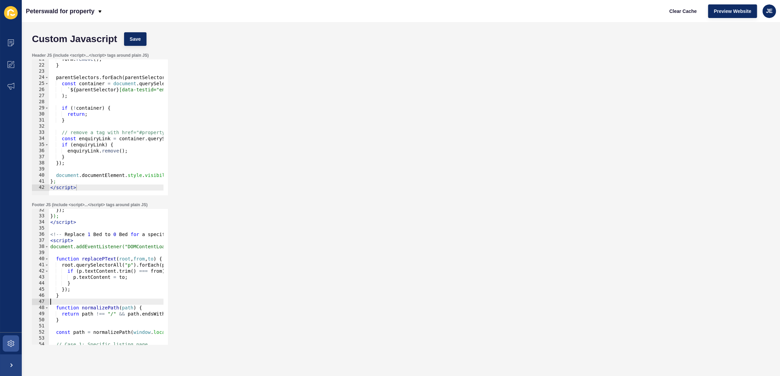
scroll to position [192, 0]
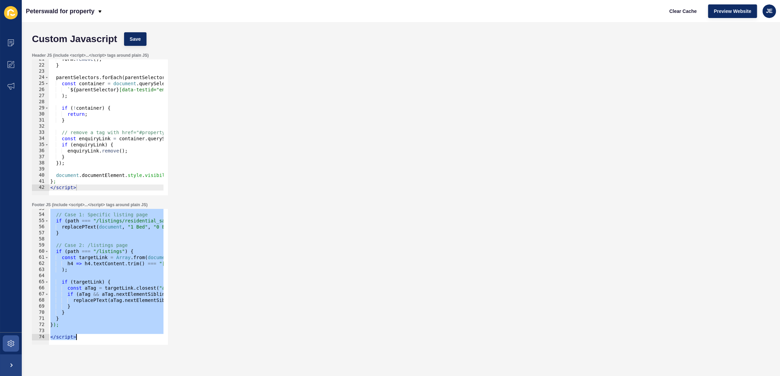
drag, startPoint x: 50, startPoint y: 239, endPoint x: 99, endPoint y: 356, distance: 127.0
click at [99, 356] on div "Custom Javascript Save Header JS (include <script>...</script> tags around plai…" at bounding box center [401, 199] width 758 height 354
type textarea "</script>"
paste textarea
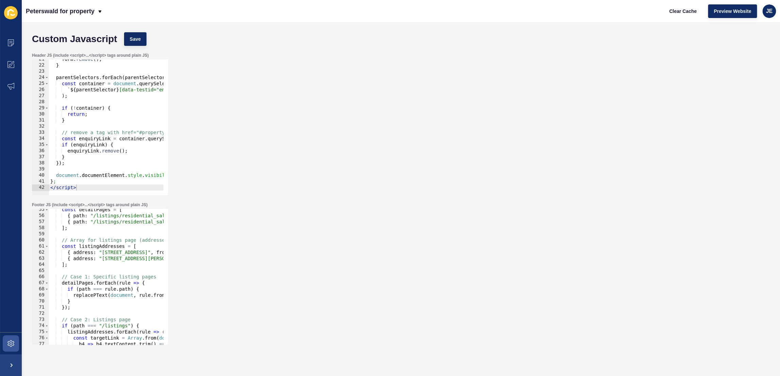
scroll to position [333, 0]
click at [121, 258] on div "const detailPages = [ { path : "/listings/residential_sale-R2-4718831-new-town"…" at bounding box center [189, 278] width 280 height 143
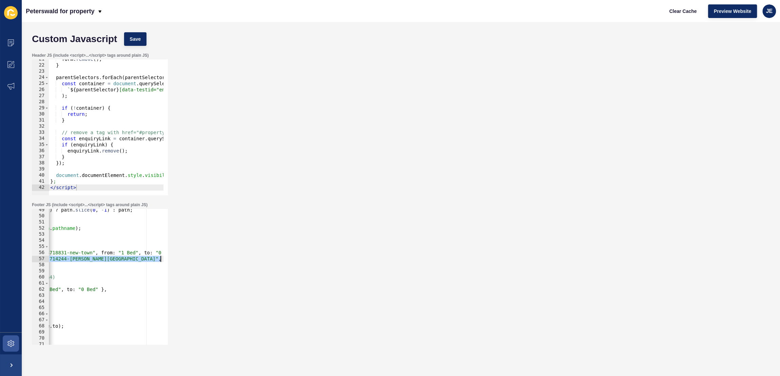
scroll to position [0, 165]
drag, startPoint x: 125, startPoint y: 258, endPoint x: 201, endPoint y: 260, distance: 76.5
click at [201, 260] on div "Footer JS (include <script>...</script> tags around plain JS) ]; 49 50 51 52 53…" at bounding box center [401, 273] width 744 height 149
click at [119, 258] on div "return path !== "/" && path . endsWith ( "/" ) ? path . slice ( 0 , - 1 ) : pat…" at bounding box center [87, 278] width 280 height 143
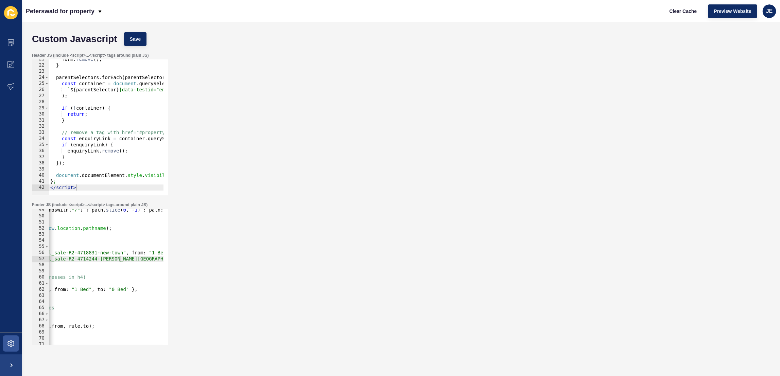
click at [119, 258] on div "return path !== "/" && path . endsWith ( "/" ) ? path . slice ( 0 , - 1 ) : pat…" at bounding box center [87, 278] width 280 height 143
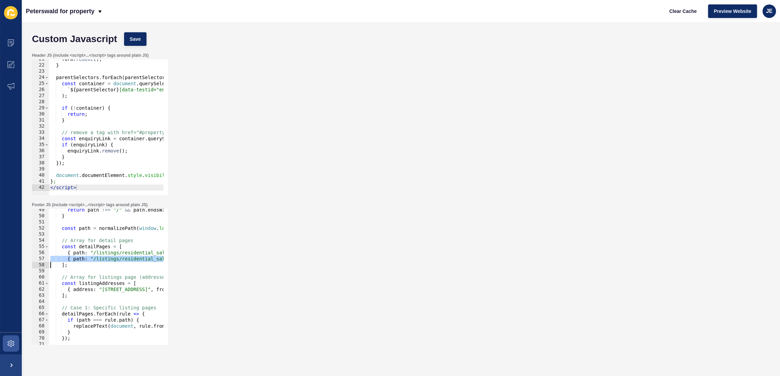
click at [119, 258] on div "return path !== "/" && path . endsWith ( "/" ) ? path . slice ( 0 , - 1 ) : pat…" at bounding box center [189, 278] width 280 height 143
type textarea "];"
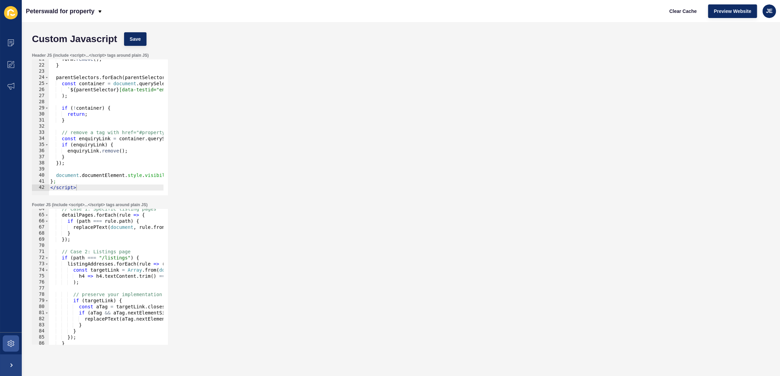
scroll to position [413, 0]
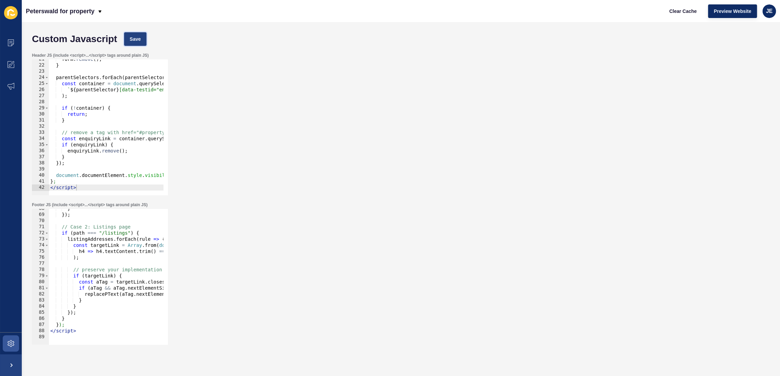
click at [139, 42] on span "Save" at bounding box center [135, 39] width 11 height 7
click at [673, 16] on button "Clear Cache" at bounding box center [682, 11] width 39 height 14
click at [739, 16] on button "Preview Website" at bounding box center [732, 11] width 49 height 14
